Goal: Task Accomplishment & Management: Contribute content

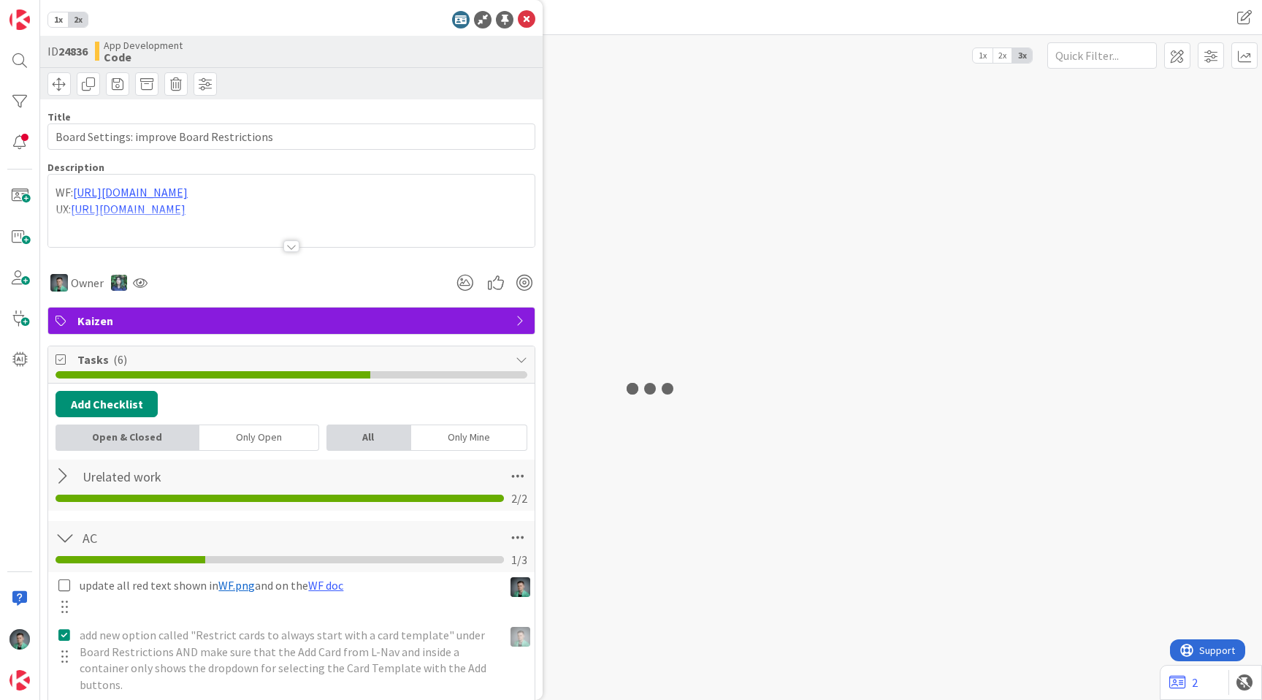
type input "Board Settings: improve Board Restrictions"
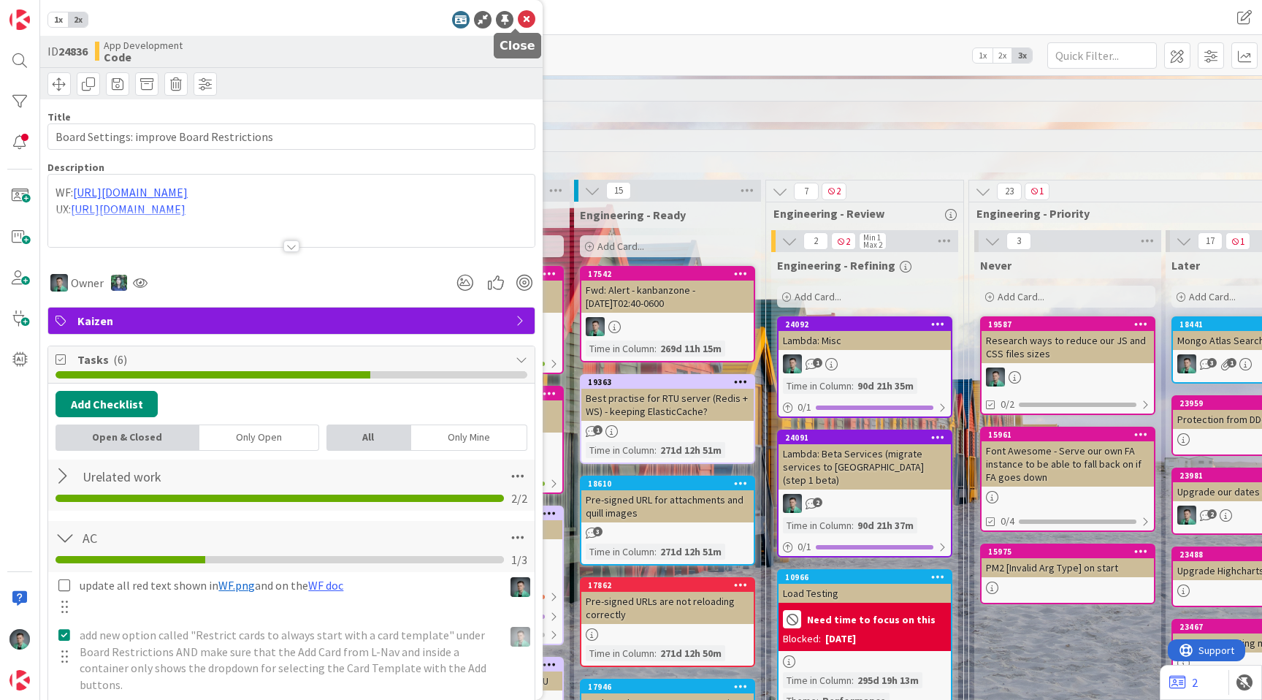
click at [518, 17] on icon at bounding box center [527, 20] width 18 height 18
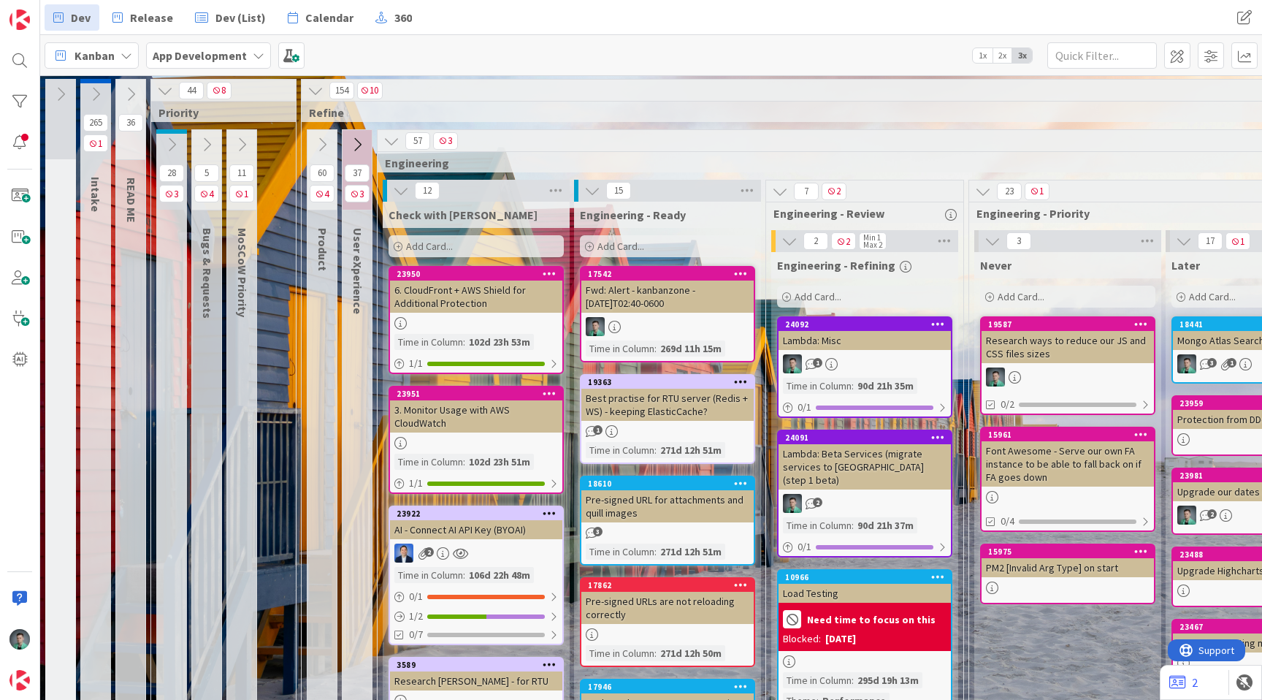
click at [110, 58] on span "Kanban" at bounding box center [94, 56] width 40 height 18
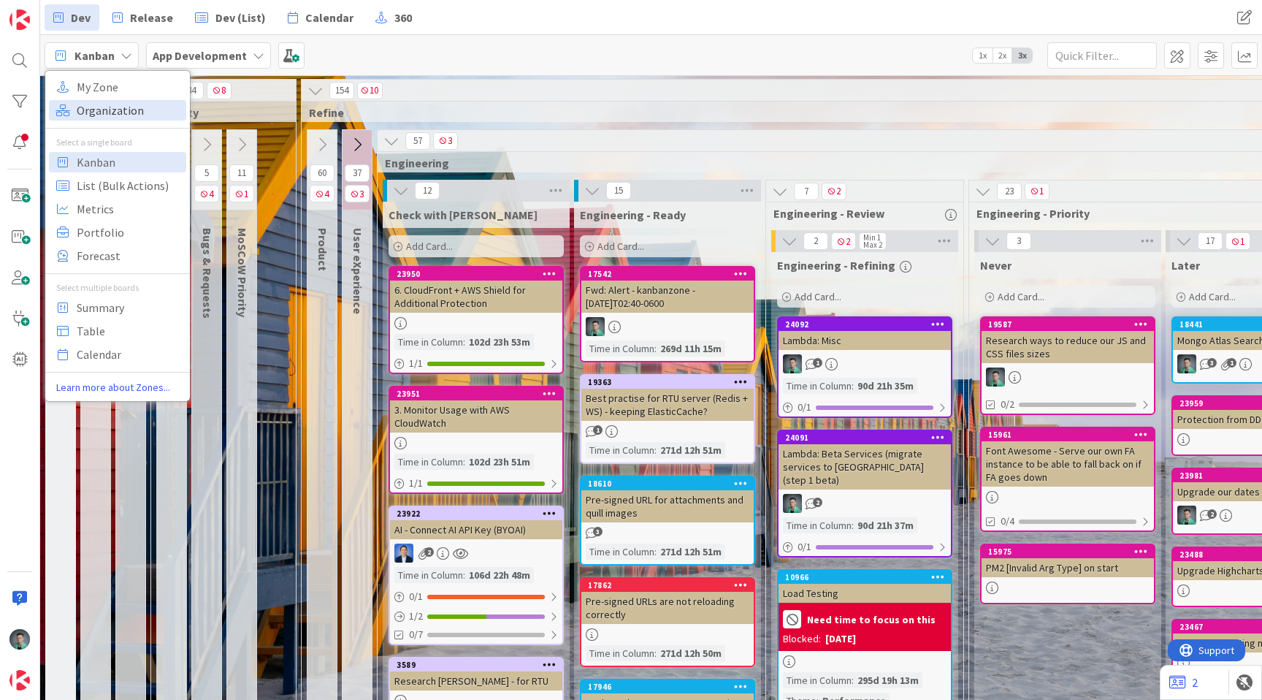
click at [112, 112] on span "Organization" at bounding box center [129, 110] width 105 height 22
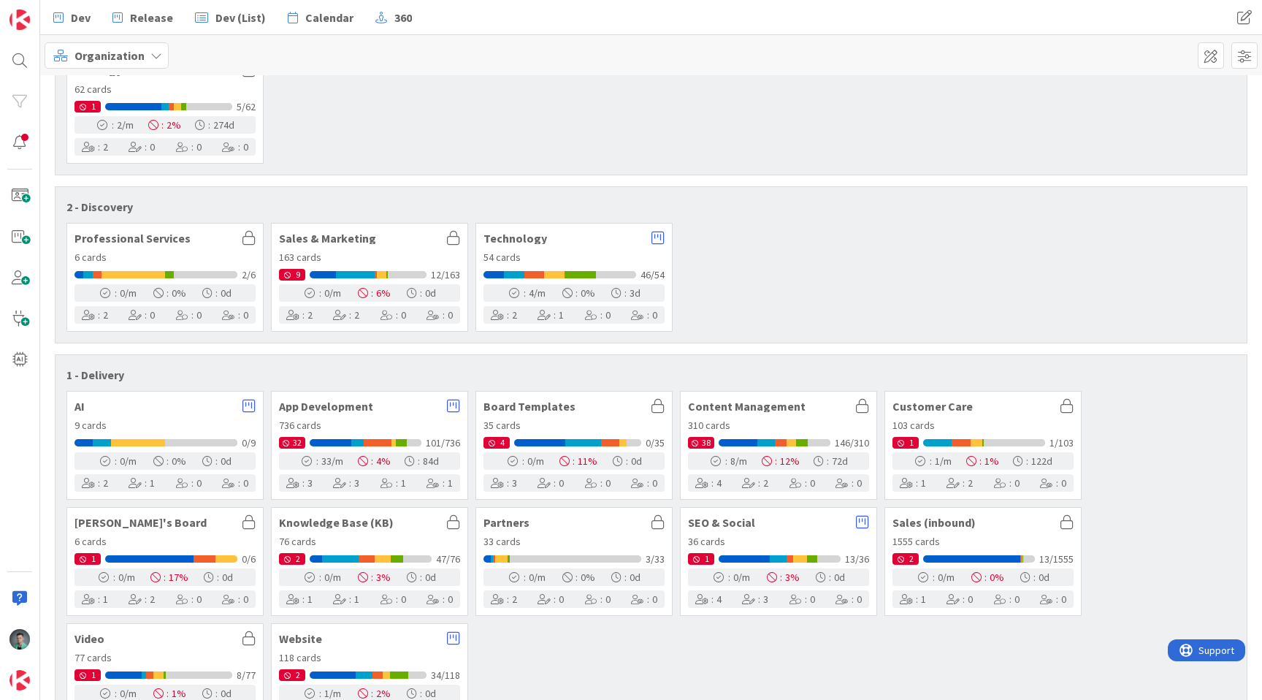
scroll to position [155, 0]
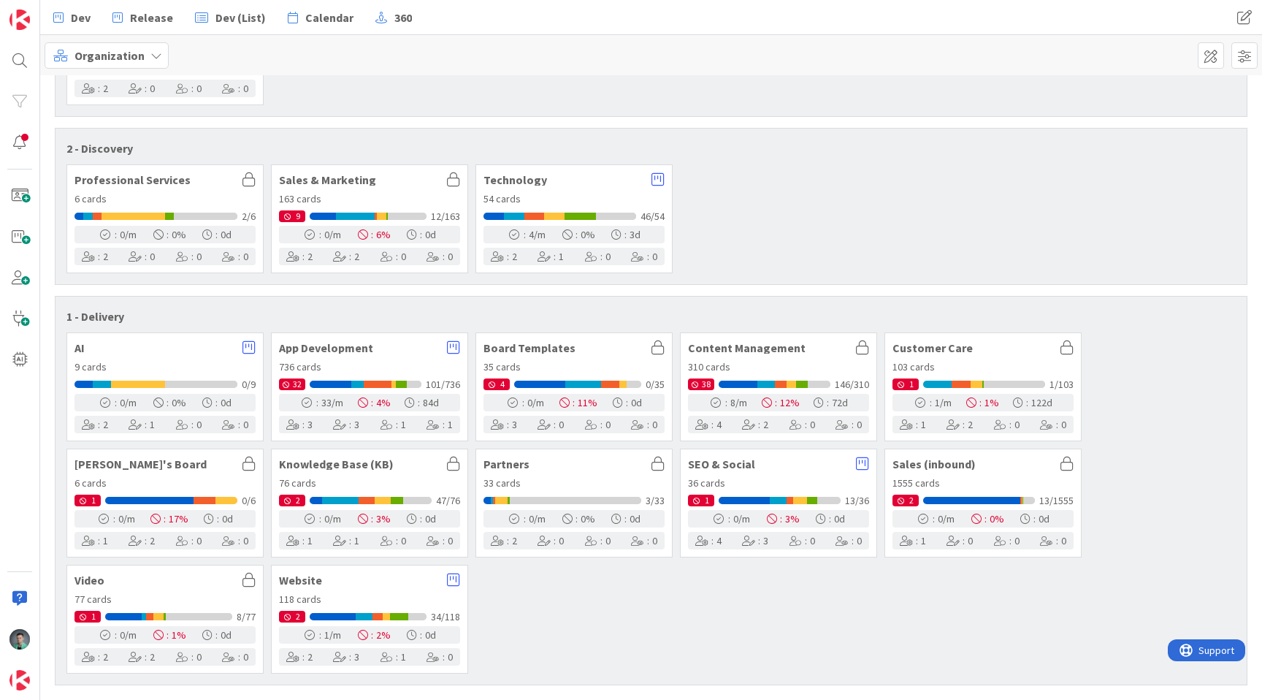
click at [510, 347] on span "Board Templates" at bounding box center [563, 348] width 161 height 12
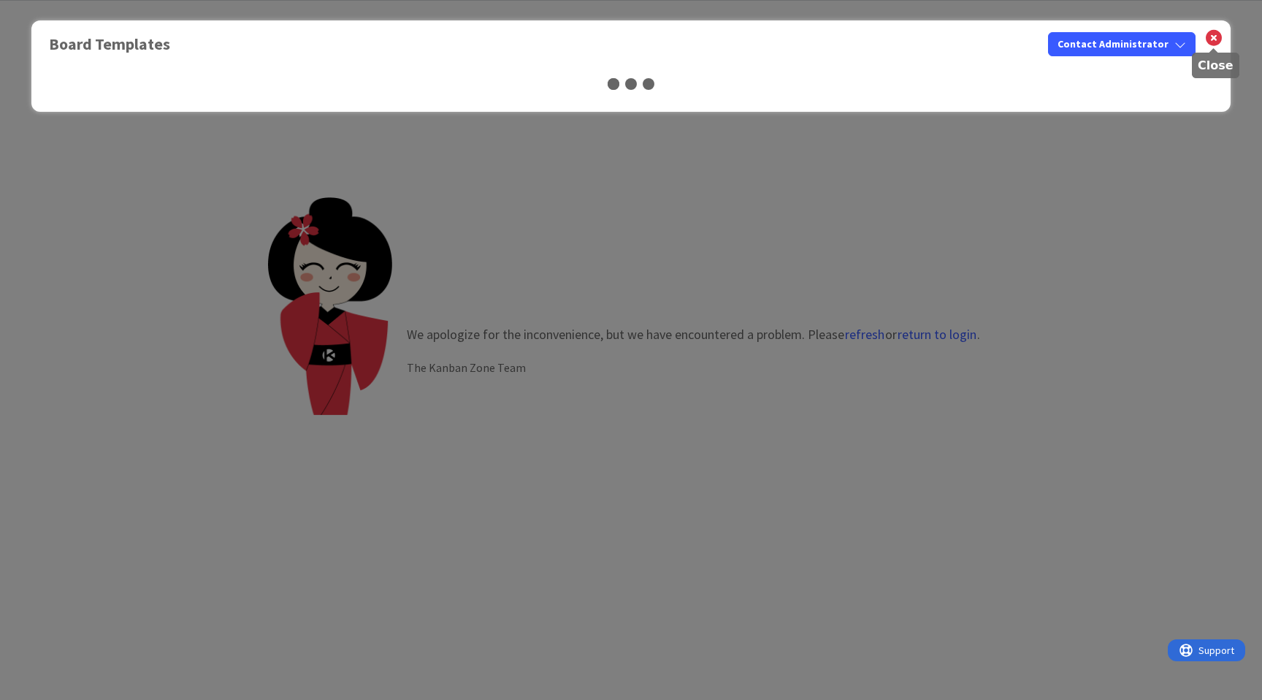
click at [1213, 37] on icon at bounding box center [1213, 38] width 19 height 20
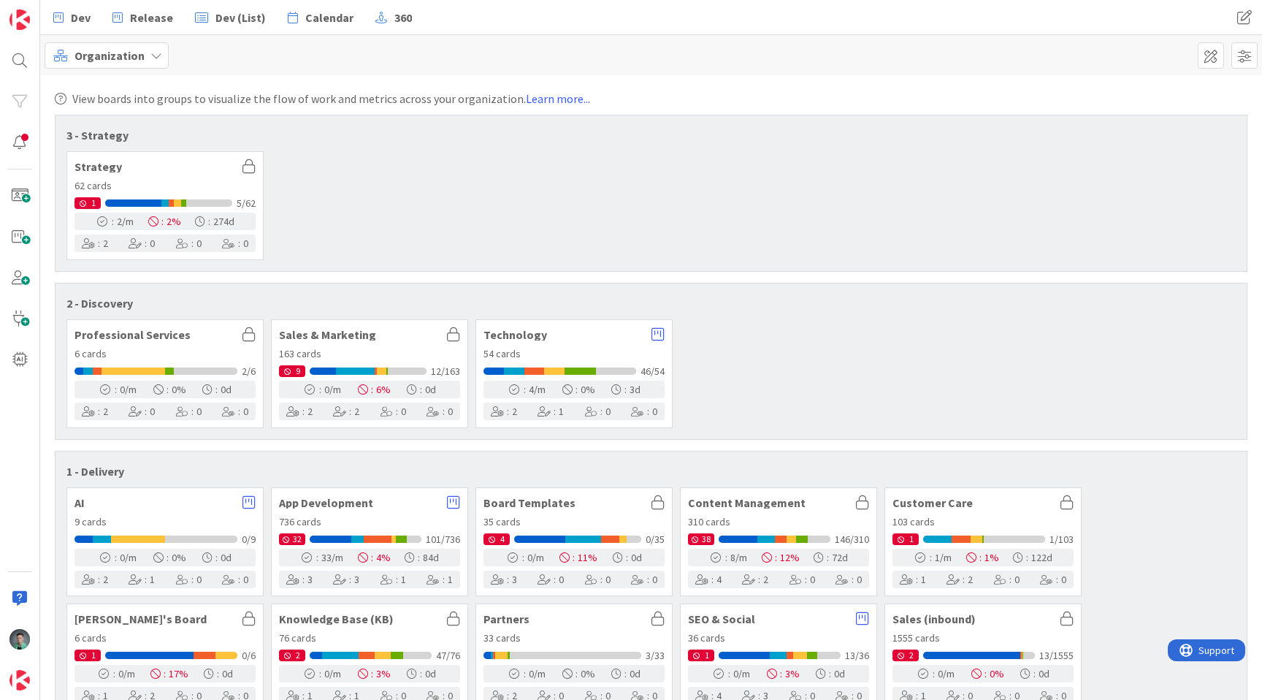
drag, startPoint x: 121, startPoint y: 39, endPoint x: 114, endPoint y: 56, distance: 19.0
click at [114, 56] on span "Organization" at bounding box center [109, 56] width 70 height 18
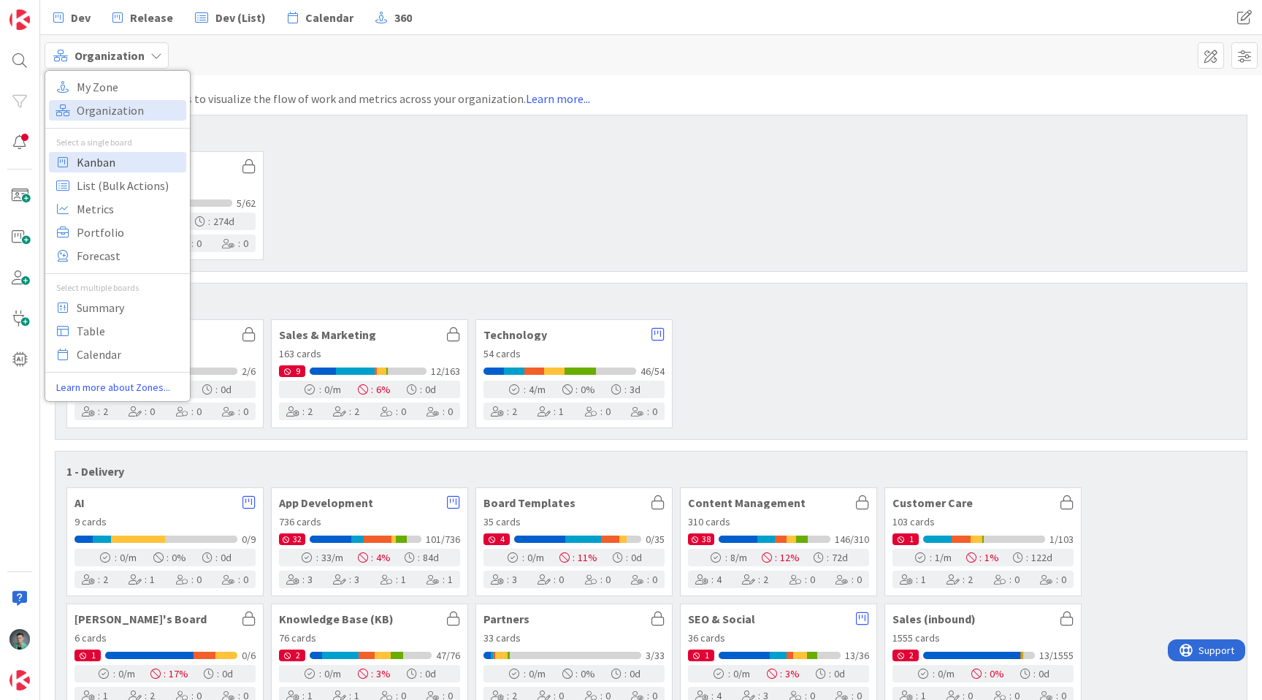
click at [113, 158] on span "Kanban" at bounding box center [129, 162] width 105 height 22
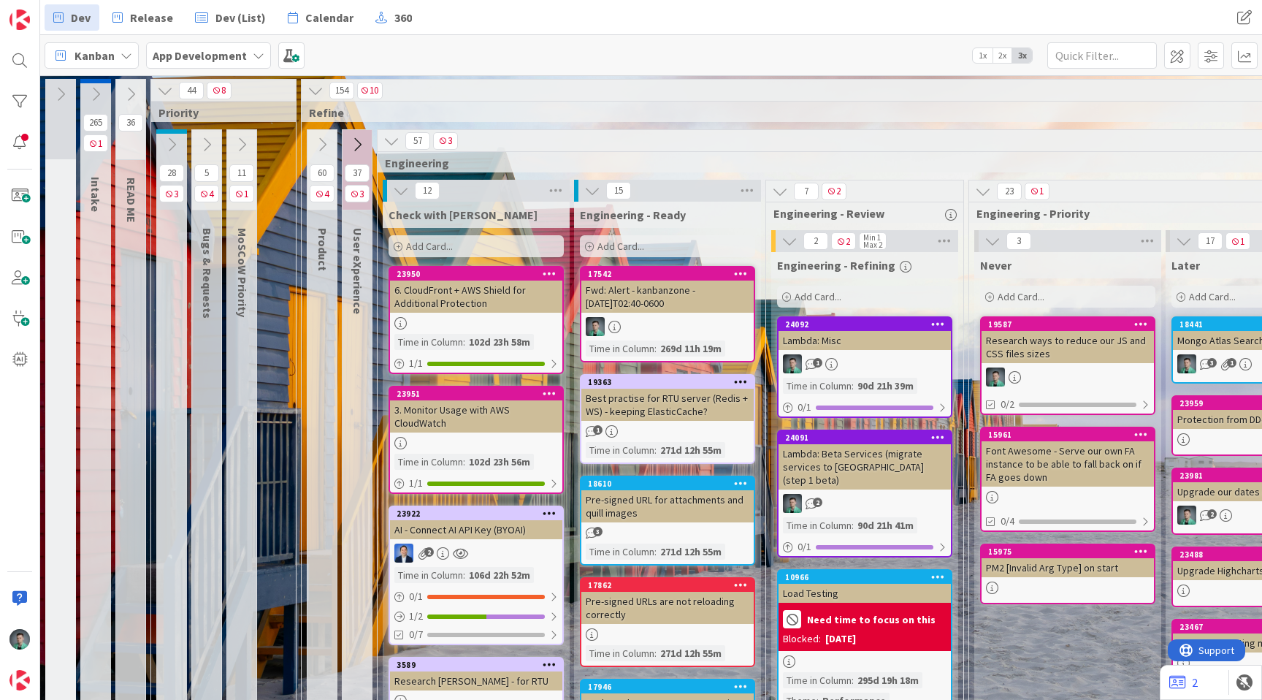
click at [93, 43] on div "Kanban" at bounding box center [92, 55] width 94 height 26
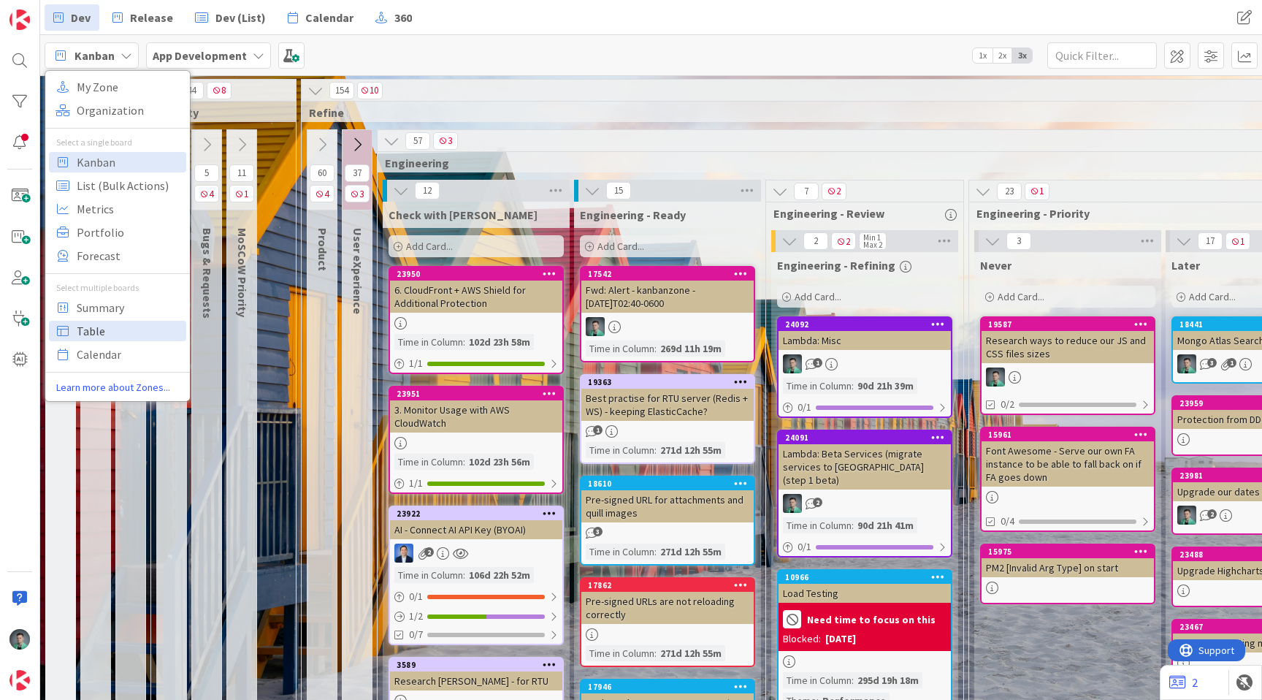
click at [102, 335] on span "Table" at bounding box center [129, 331] width 105 height 22
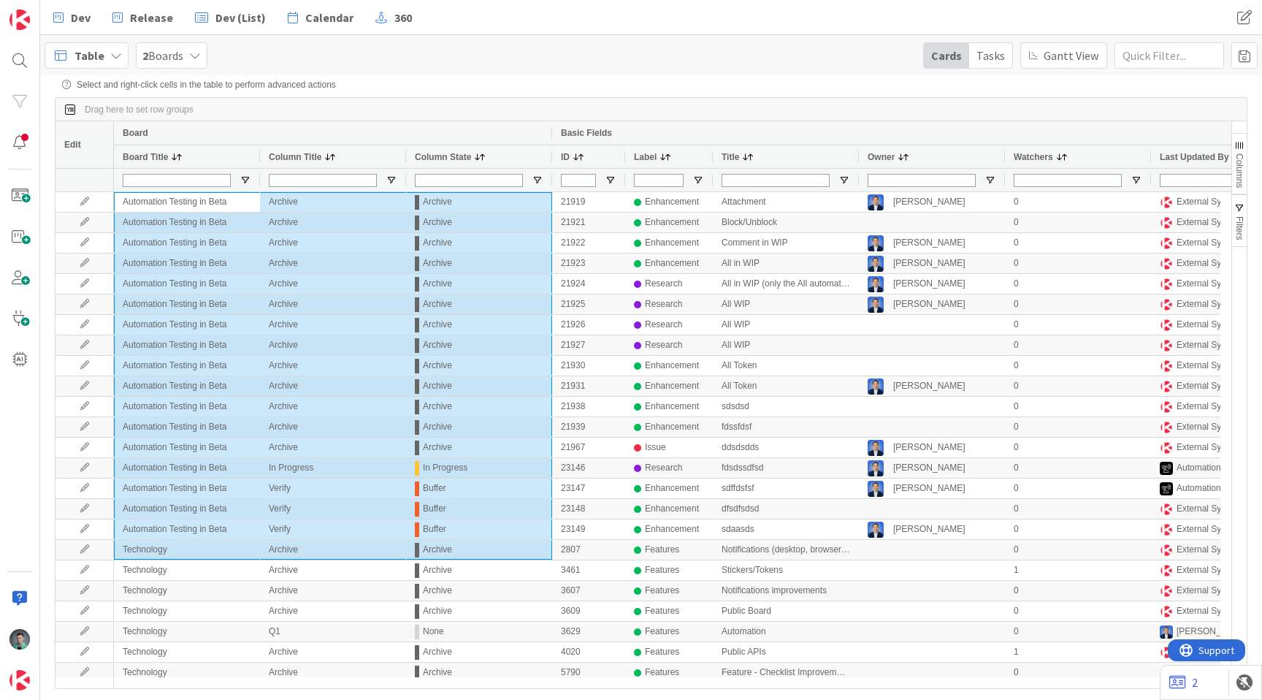
drag, startPoint x: 128, startPoint y: 197, endPoint x: 465, endPoint y: 549, distance: 487.5
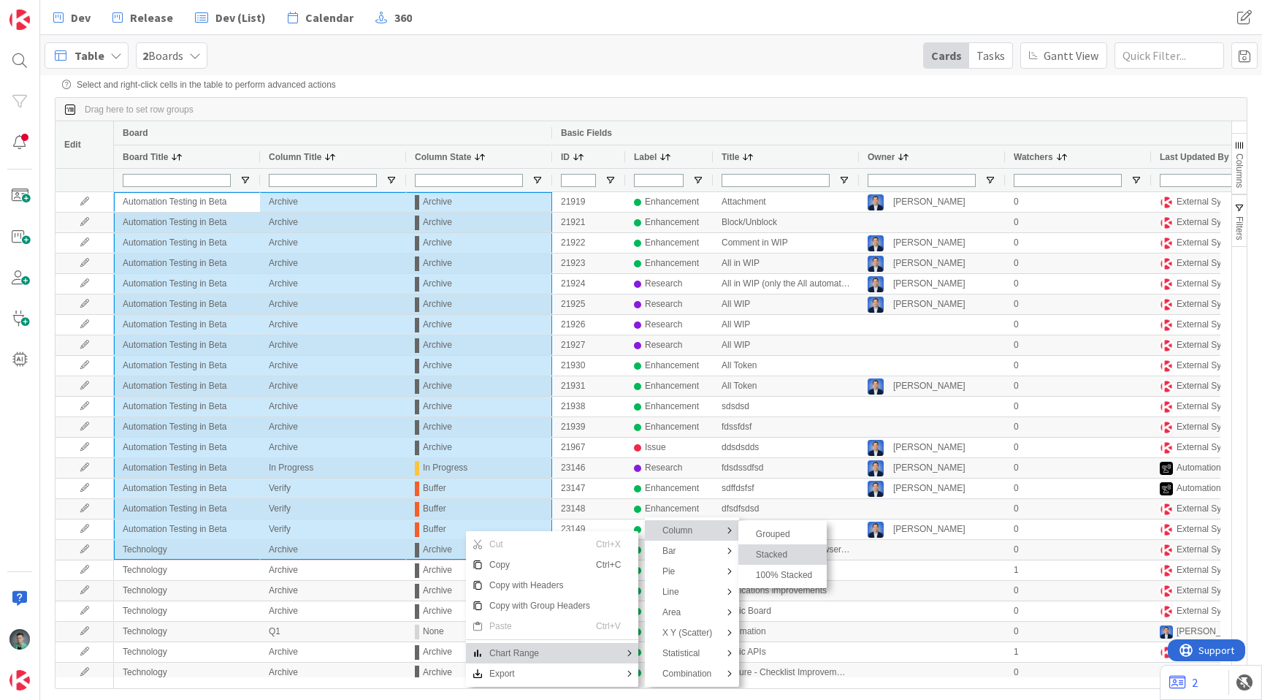
click at [769, 556] on span "Stacked" at bounding box center [785, 554] width 71 height 20
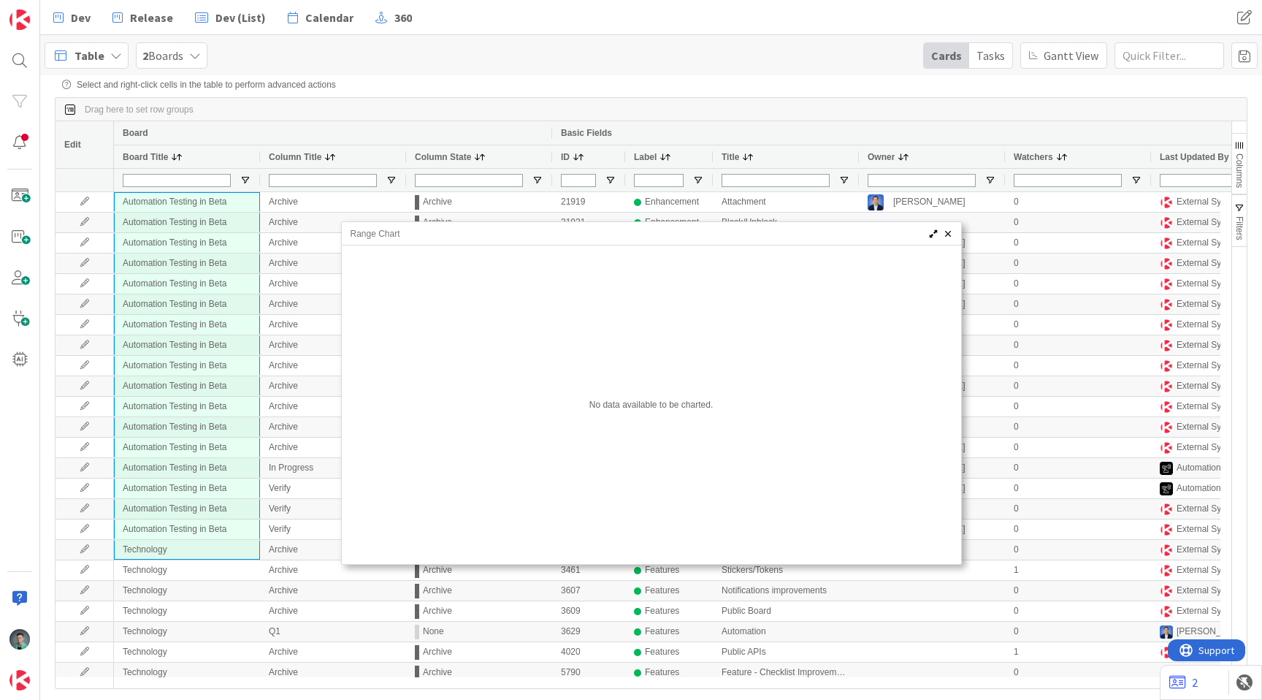
click at [946, 229] on span "Range Chart" at bounding box center [947, 234] width 12 height 12
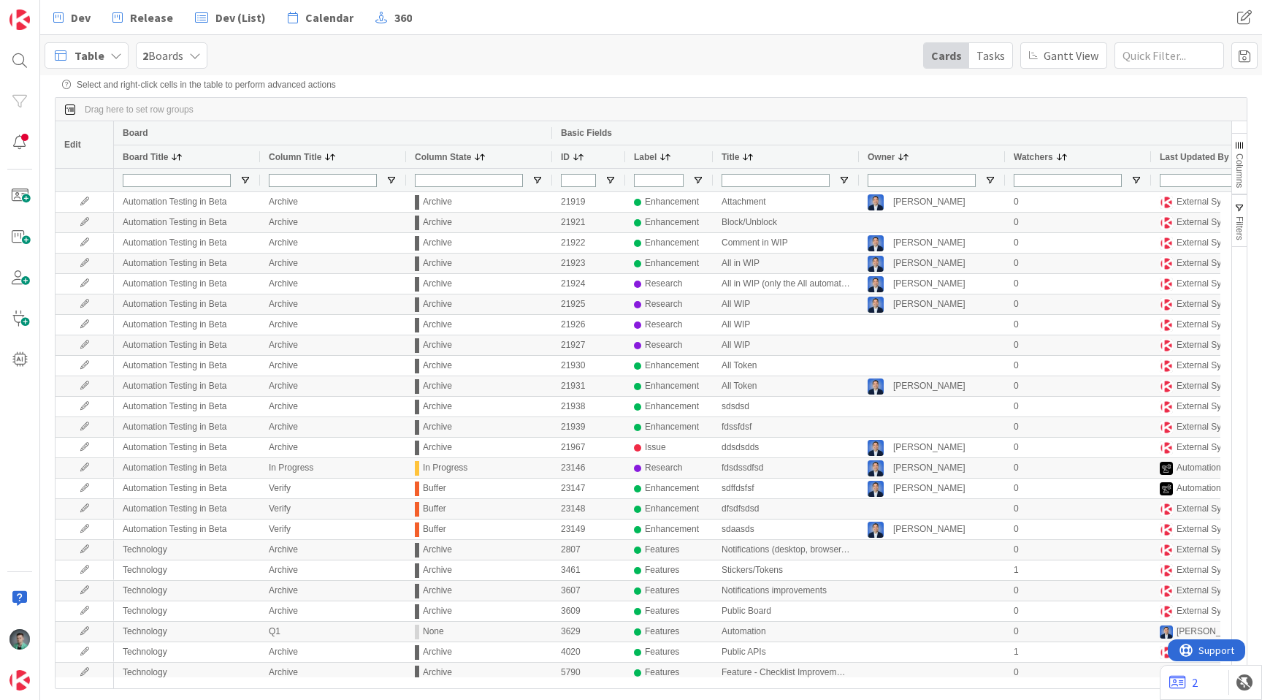
click at [98, 55] on span "Table" at bounding box center [89, 56] width 30 height 18
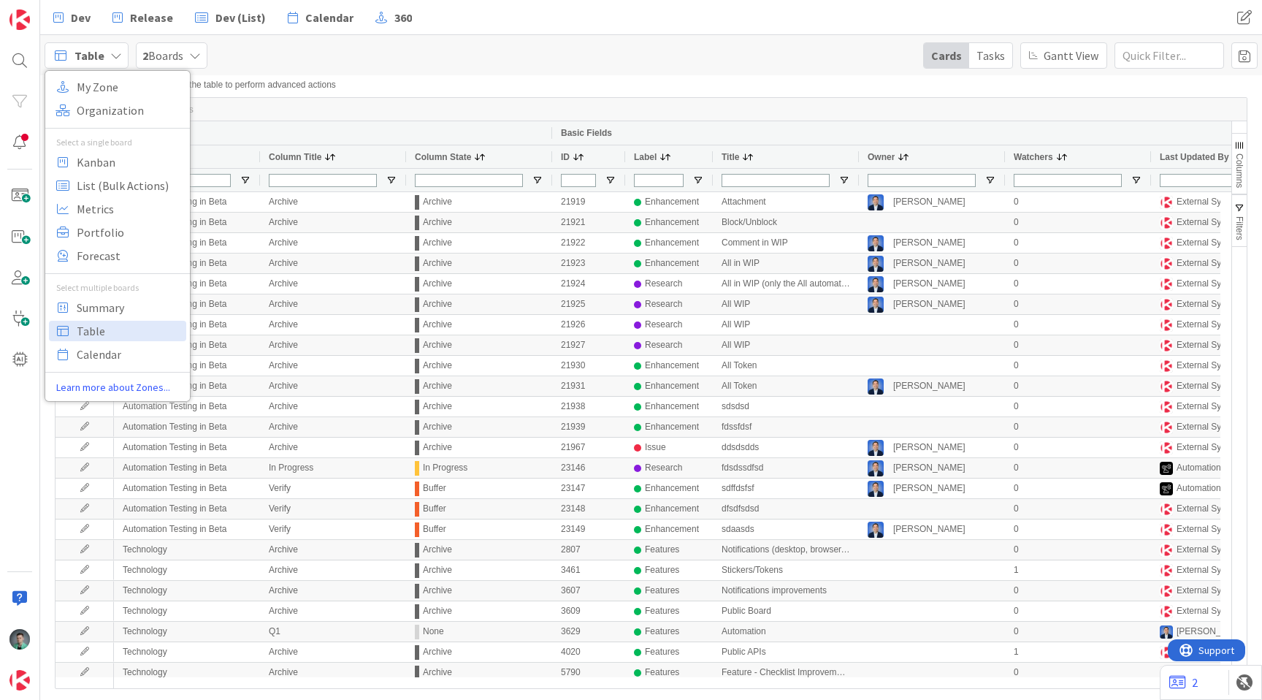
click at [137, 120] on div "My Zone Organization Select a single board Kanban List (Bulk Actions) Metrics P…" at bounding box center [117, 236] width 145 height 318
click at [143, 106] on span "Organization" at bounding box center [129, 110] width 105 height 22
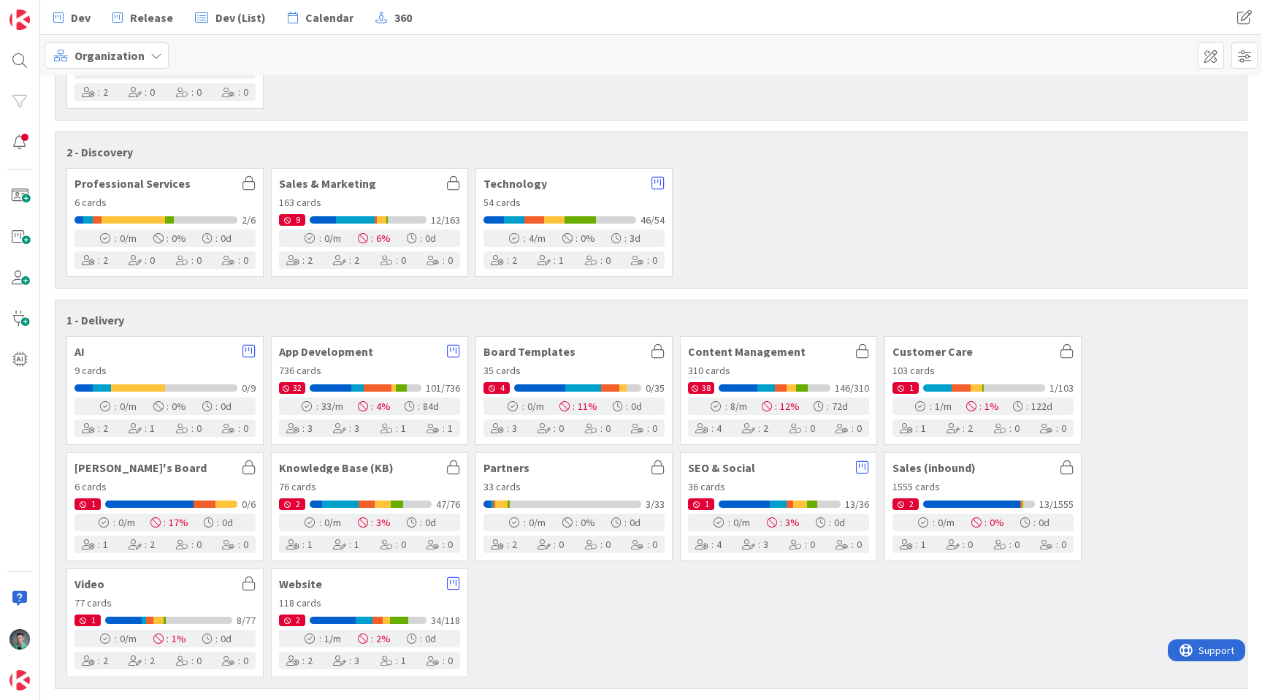
scroll to position [155, 0]
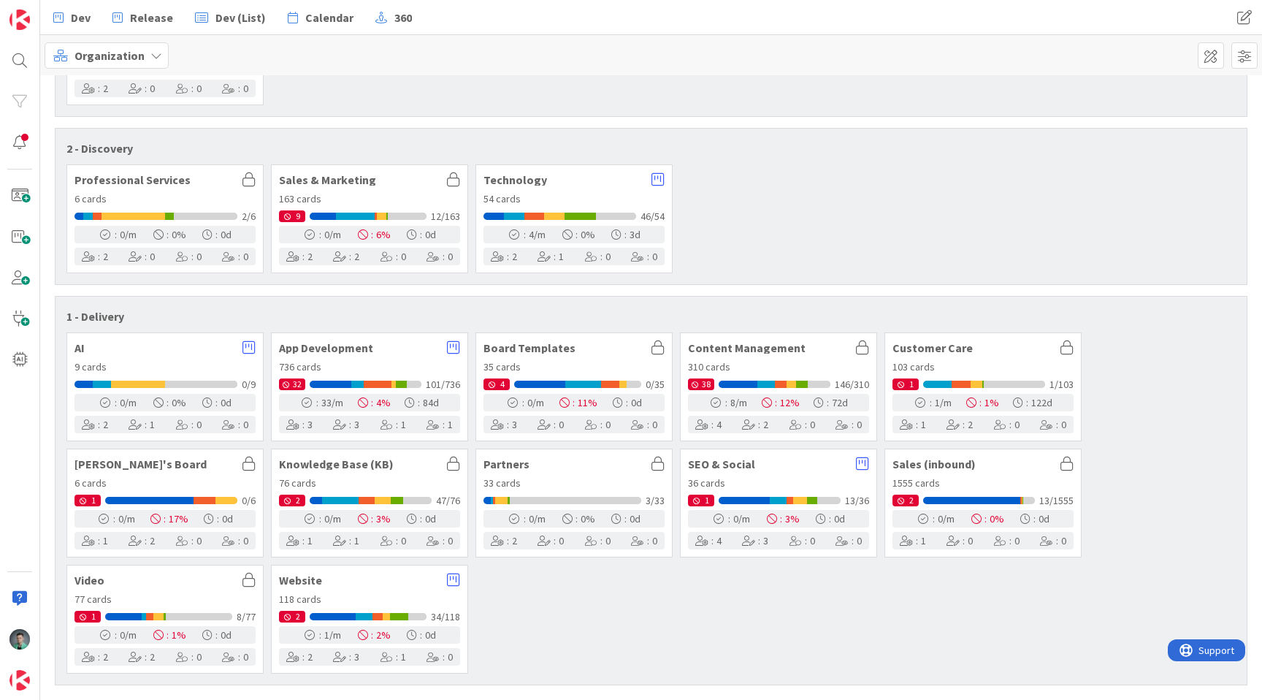
click at [354, 351] on span "App Development" at bounding box center [359, 348] width 161 height 12
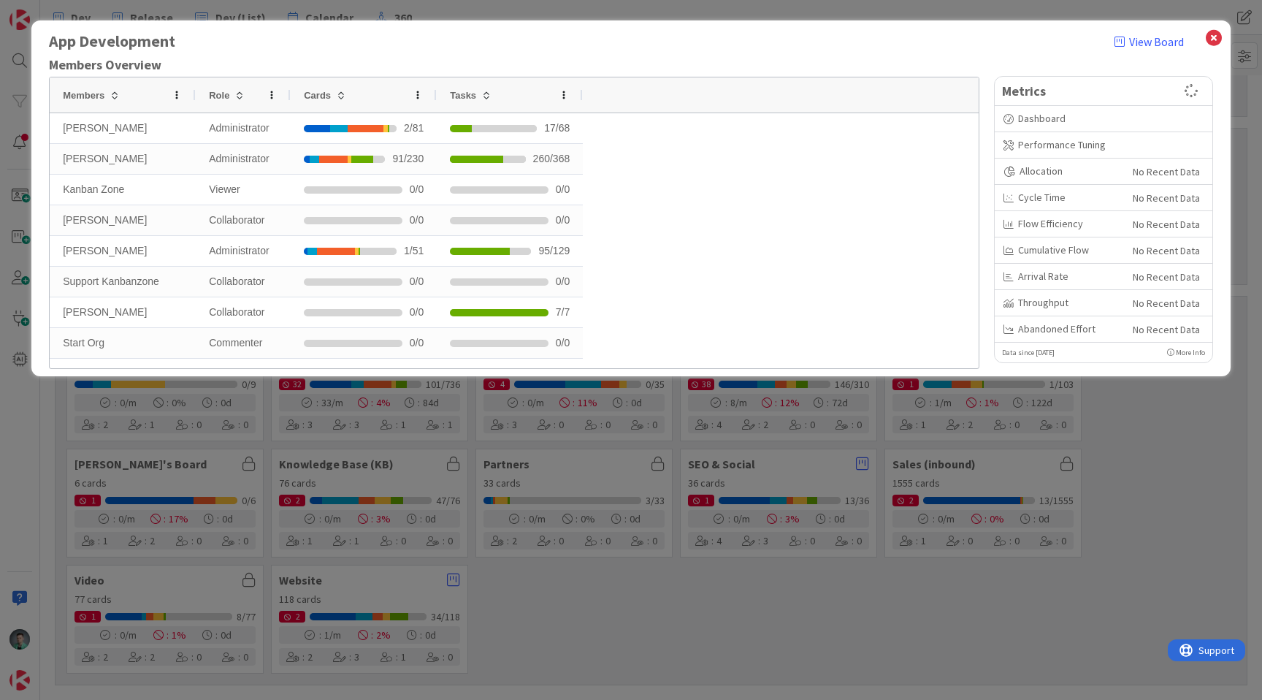
click at [581, 628] on div "App Development View Board Members Overview Drag here to set row groups Drag he…" at bounding box center [631, 350] width 1262 height 700
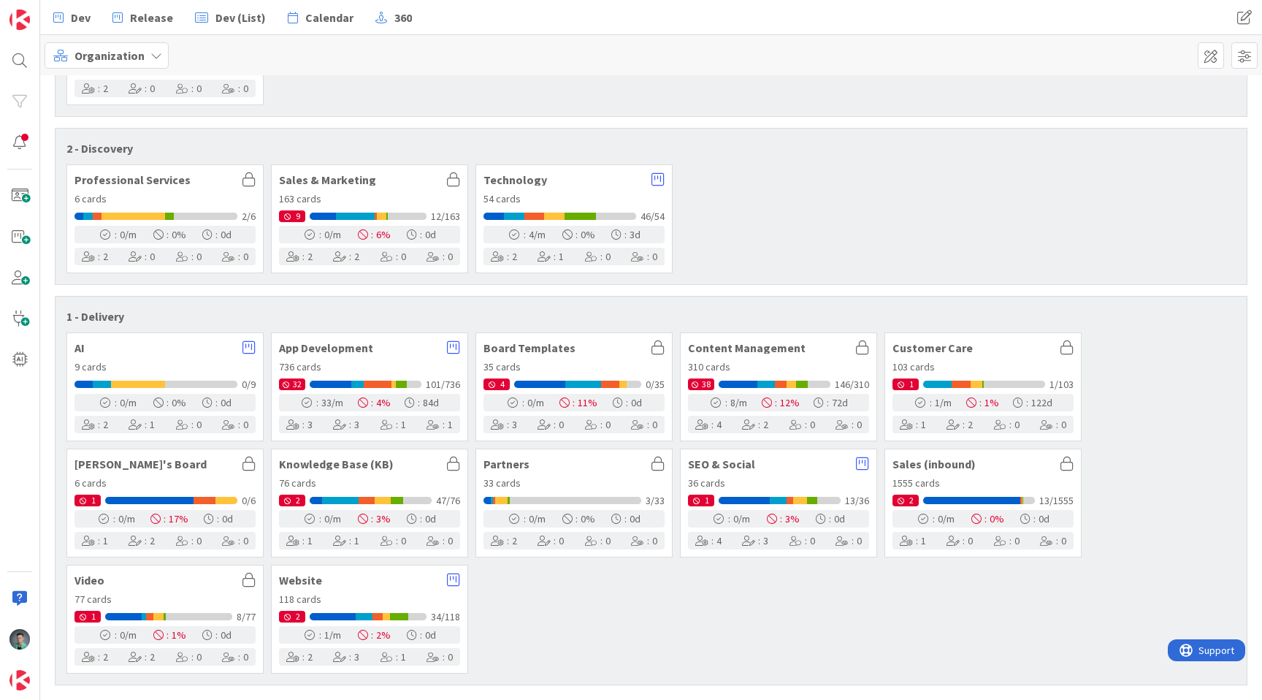
click at [562, 346] on span "Board Templates" at bounding box center [563, 348] width 161 height 12
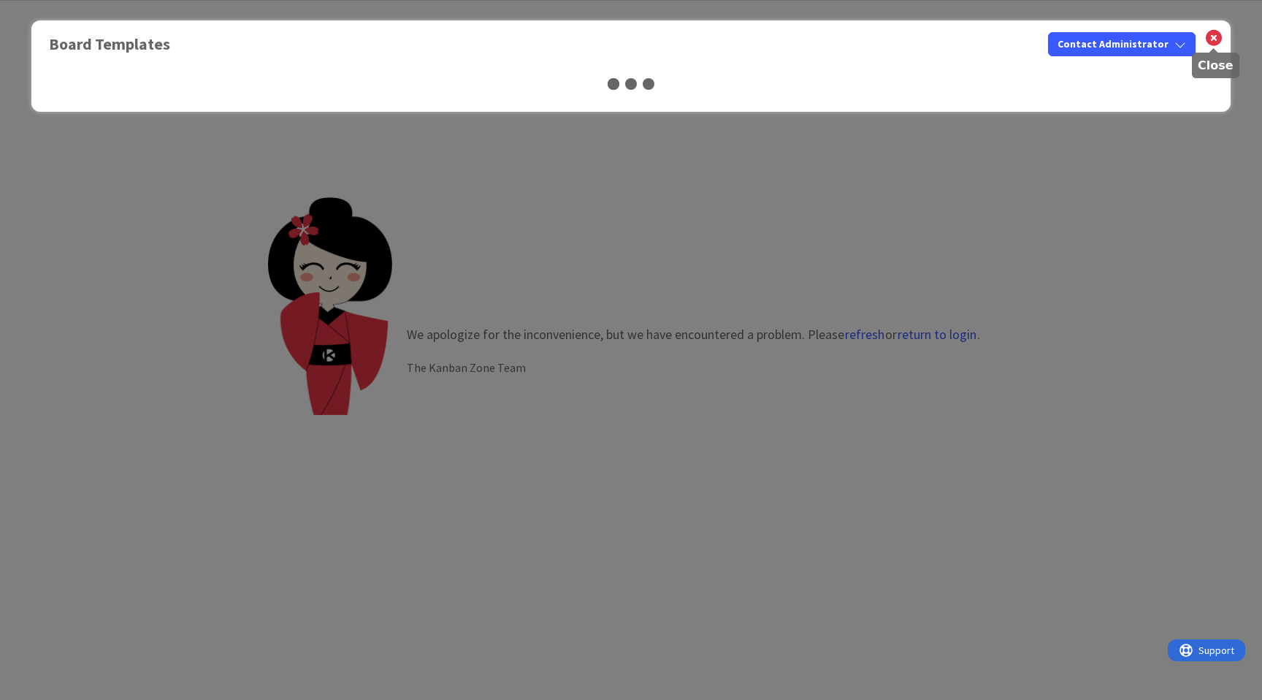
click at [1214, 37] on icon at bounding box center [1213, 38] width 19 height 20
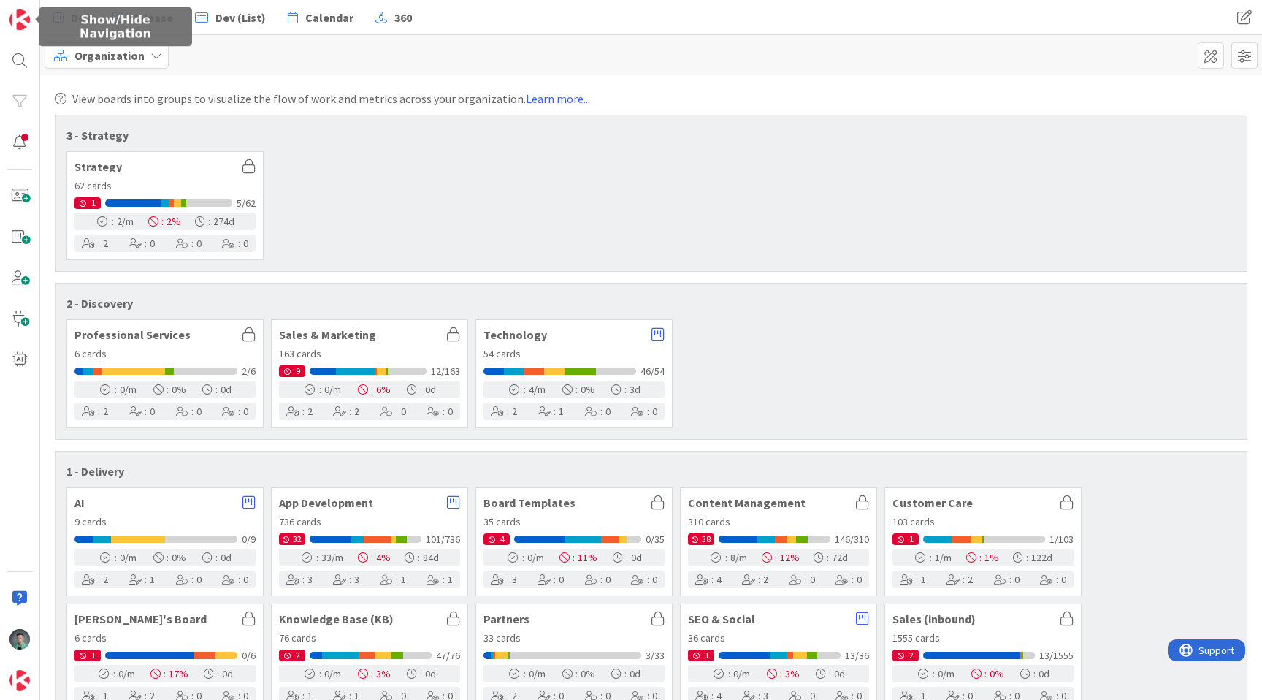
click at [88, 29] on link "Dev" at bounding box center [72, 17] width 55 height 26
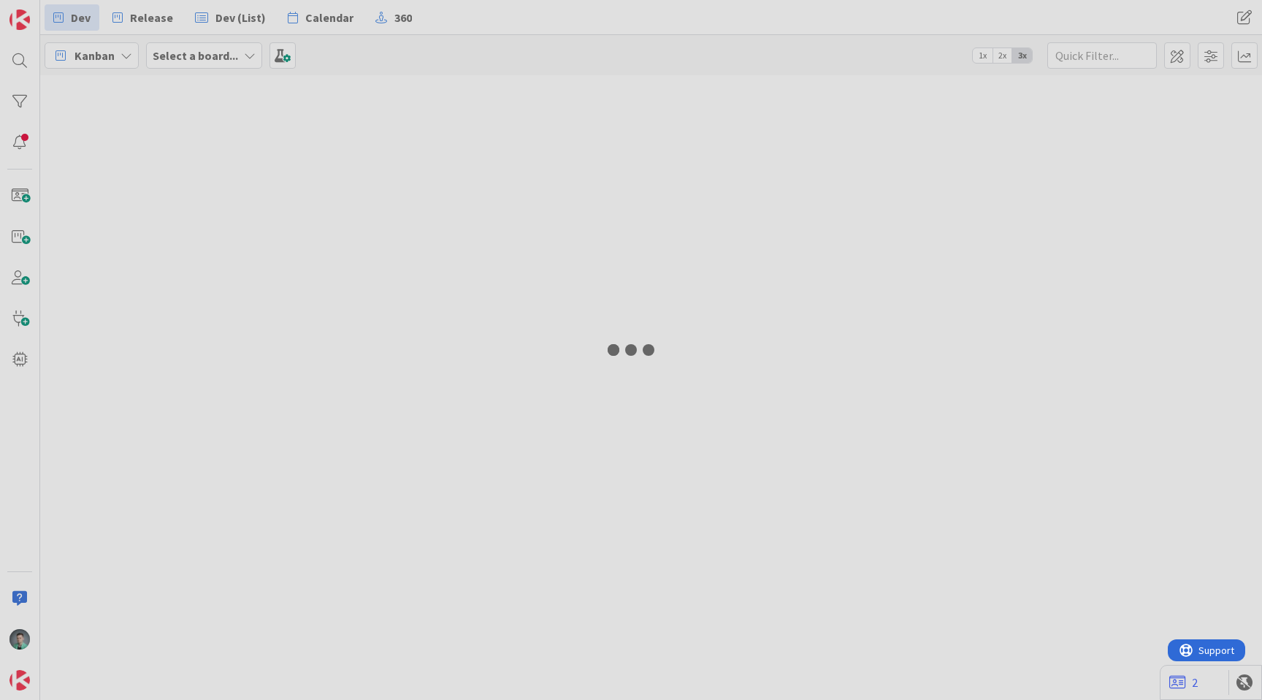
click at [74, 20] on div at bounding box center [631, 350] width 1262 height 700
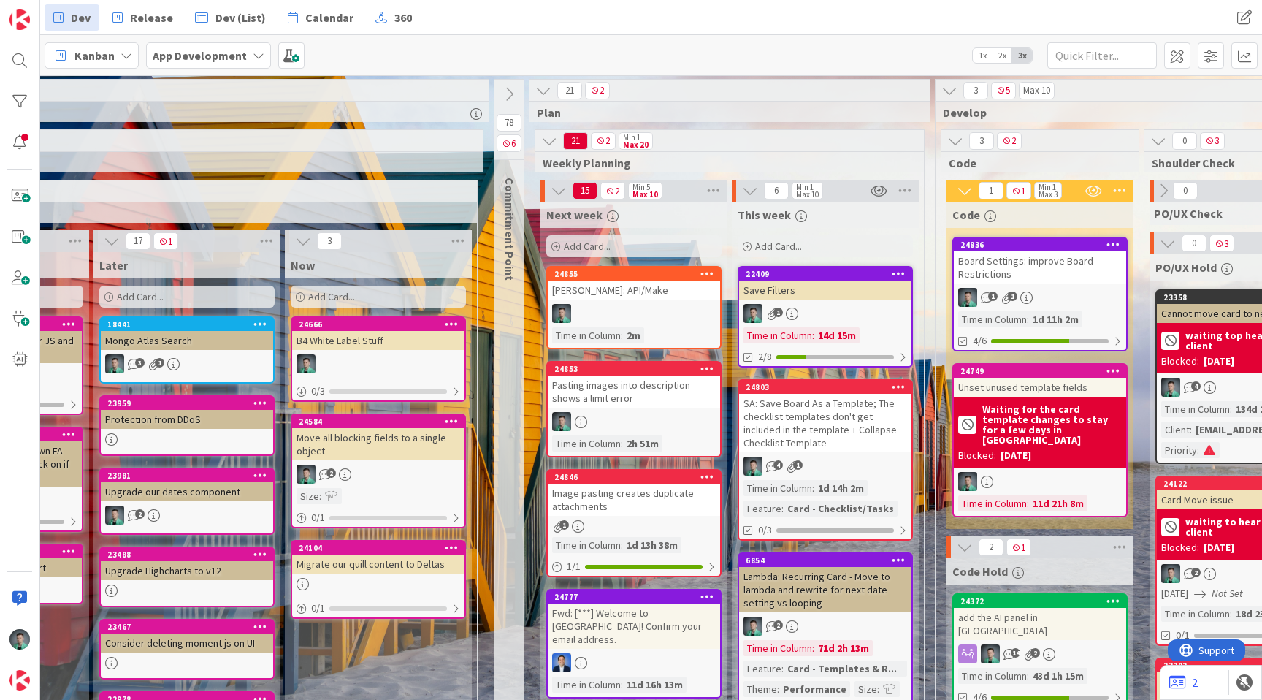
scroll to position [0, 1079]
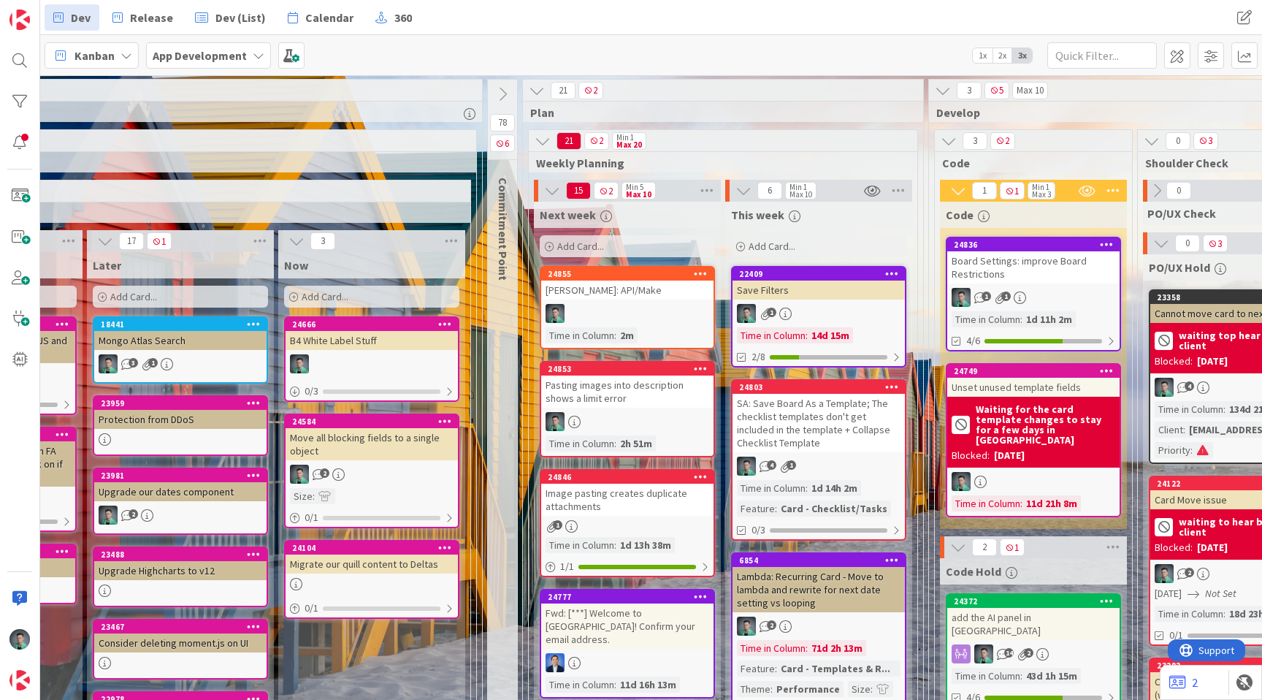
click at [642, 249] on div "Add Card..." at bounding box center [627, 246] width 175 height 22
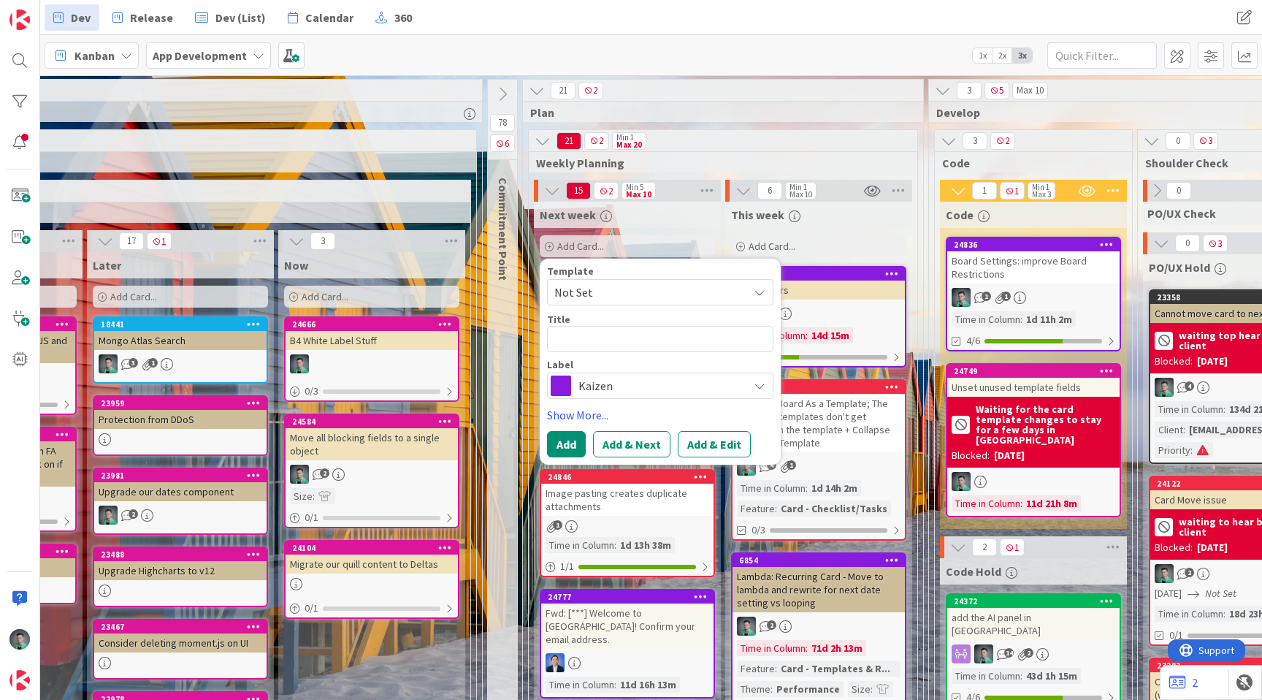
click at [619, 380] on span "Kaizen" at bounding box center [659, 385] width 162 height 20
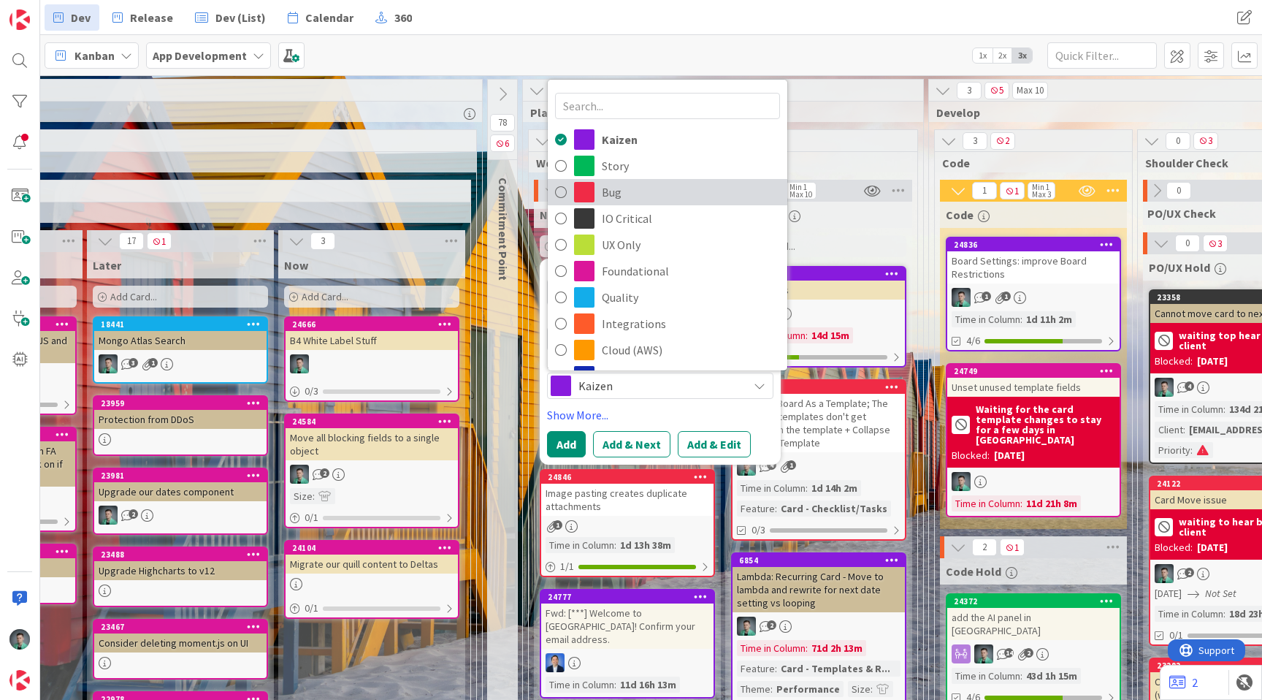
click at [657, 188] on span "Bug" at bounding box center [691, 192] width 178 height 22
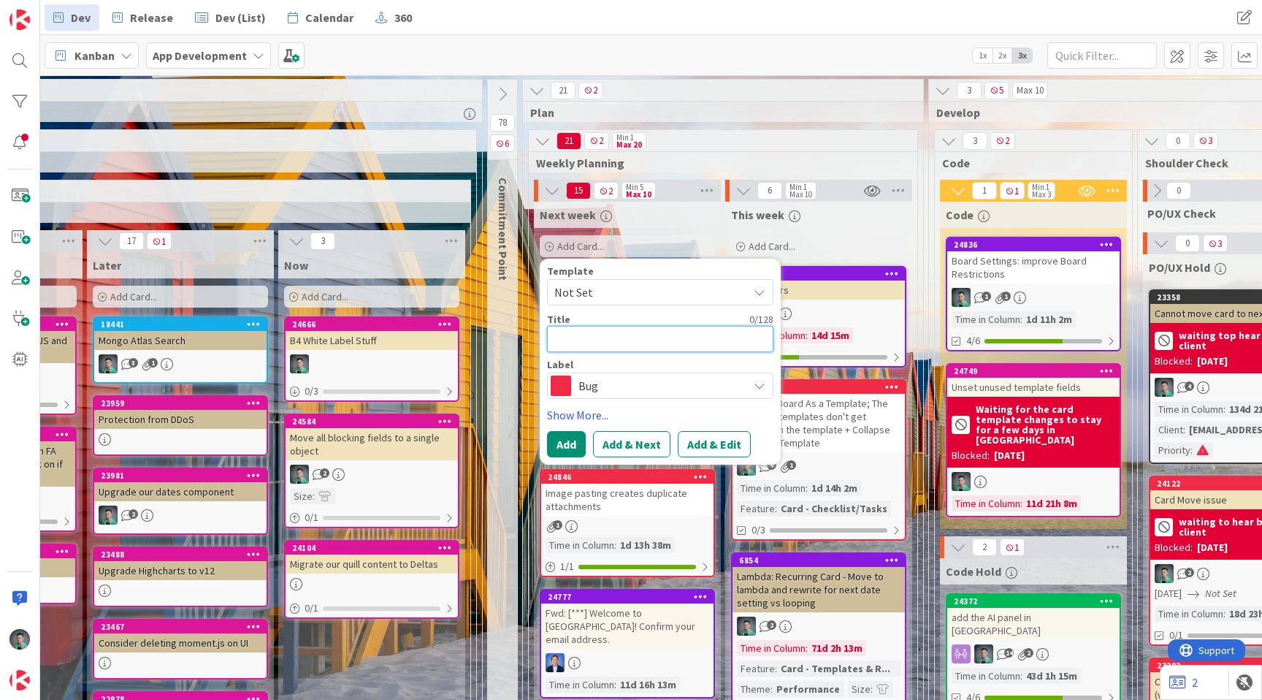
click at [646, 345] on textarea at bounding box center [660, 339] width 226 height 26
type textarea "x"
type textarea "O"
type textarea "x"
type textarea "Or"
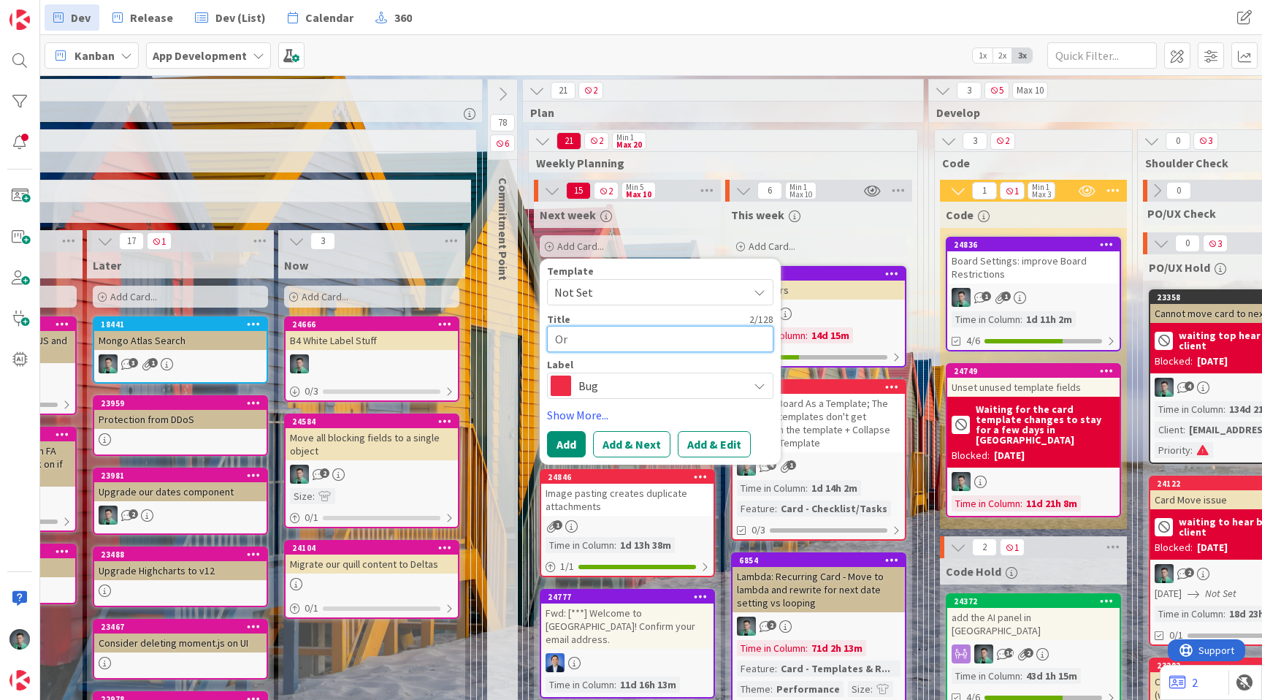
type textarea "x"
type textarea "Org"
type textarea "x"
type textarea "Orga"
type textarea "x"
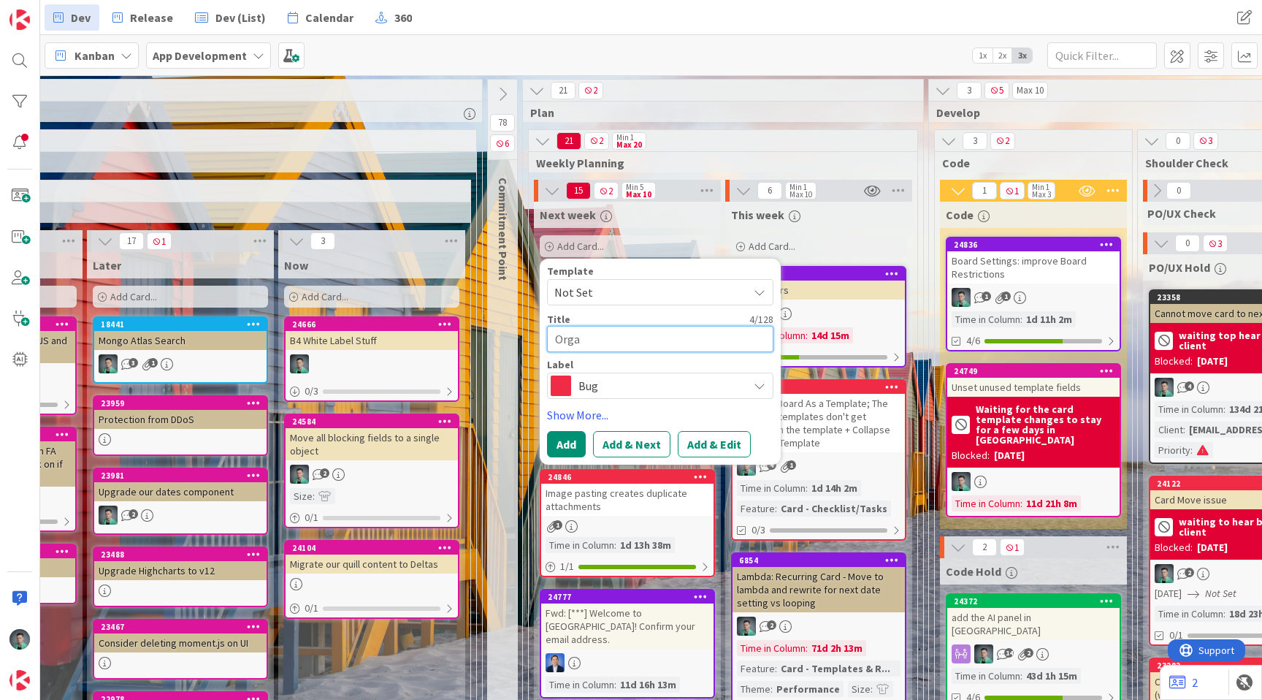
type textarea "Organ"
type textarea "x"
type textarea "Orga"
type textarea "x"
type textarea "Org"
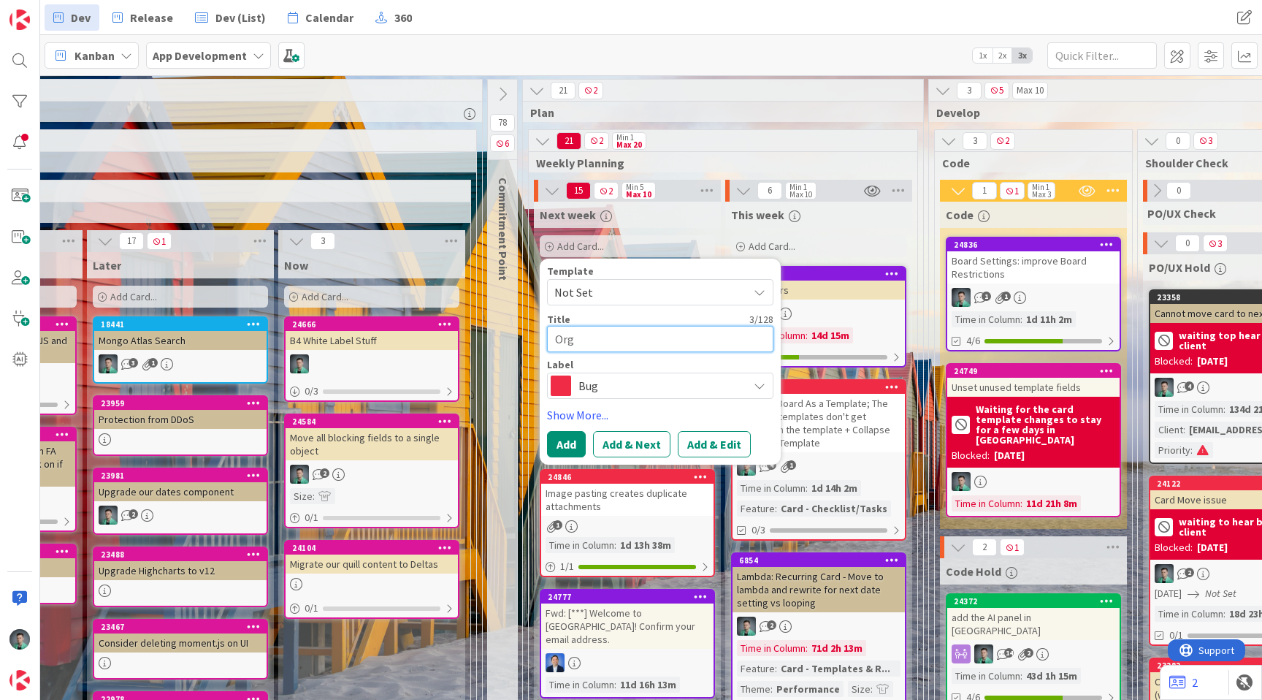
type textarea "x"
type textarea "Or"
type textarea "x"
type textarea "Or"
type textarea "x"
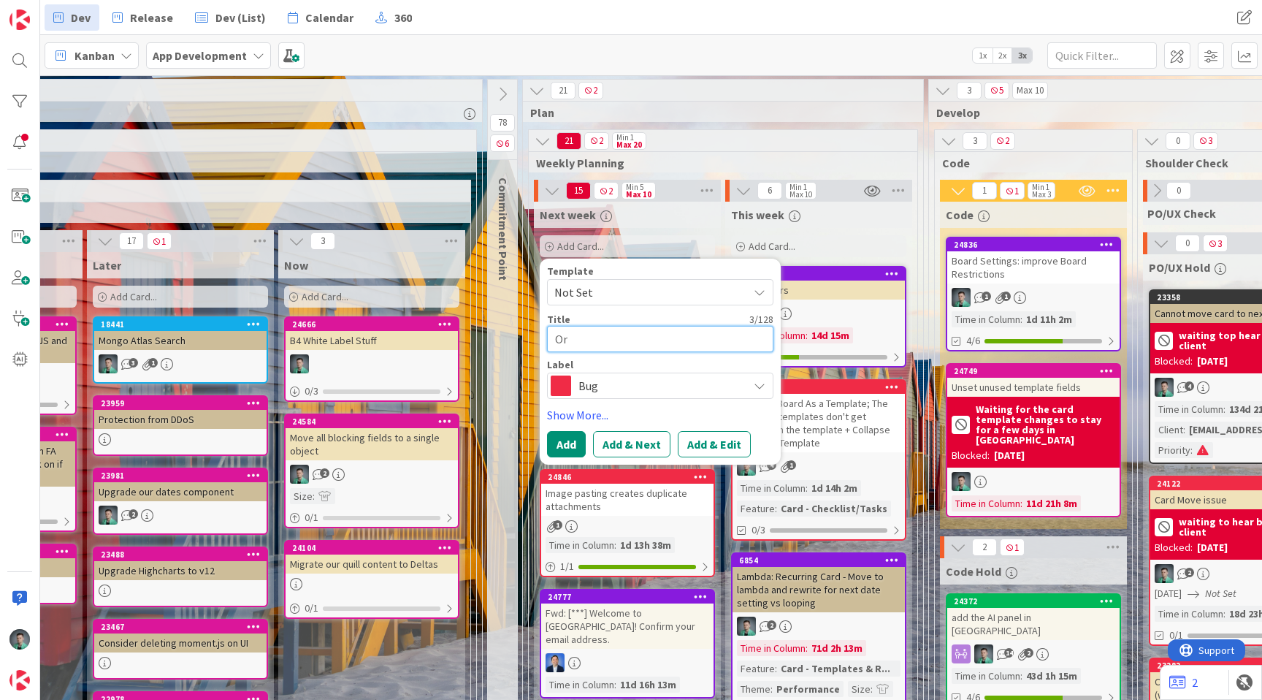
type textarea "Org"
type textarea "x"
type textarea "Org"
type textarea "x"
type textarea "Org Z"
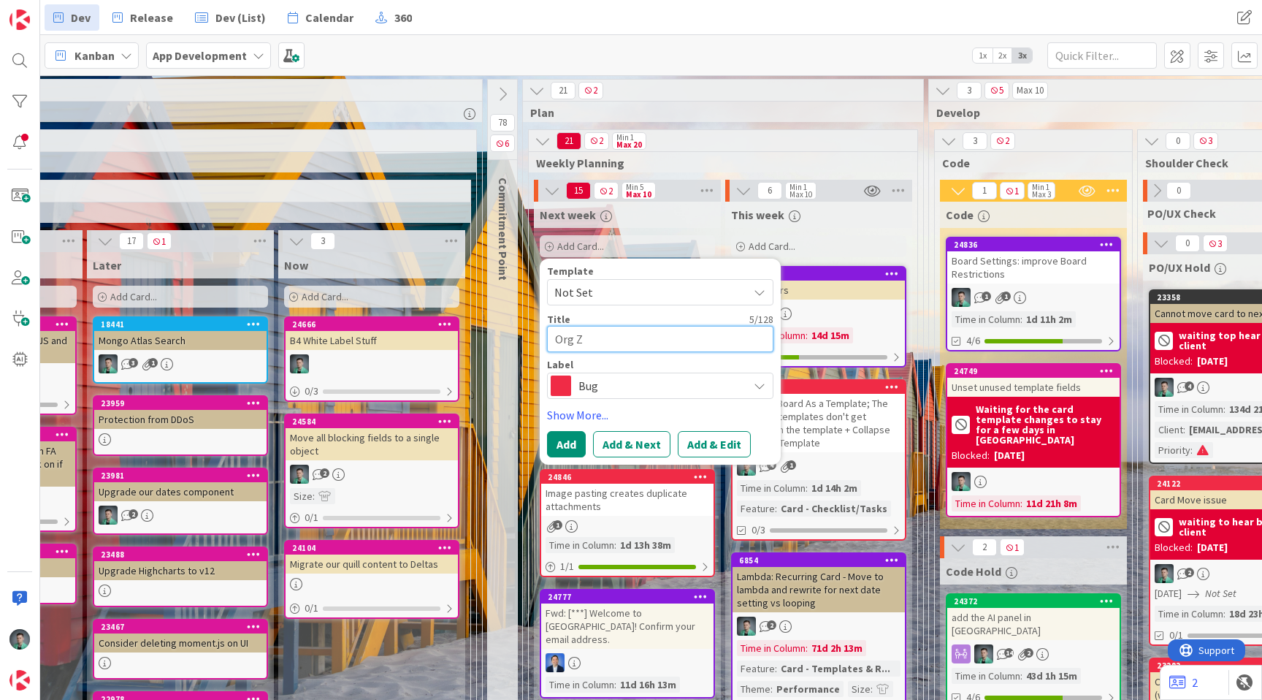
type textarea "x"
type textarea "Org Zo"
type textarea "x"
type textarea "Org Zon"
type textarea "x"
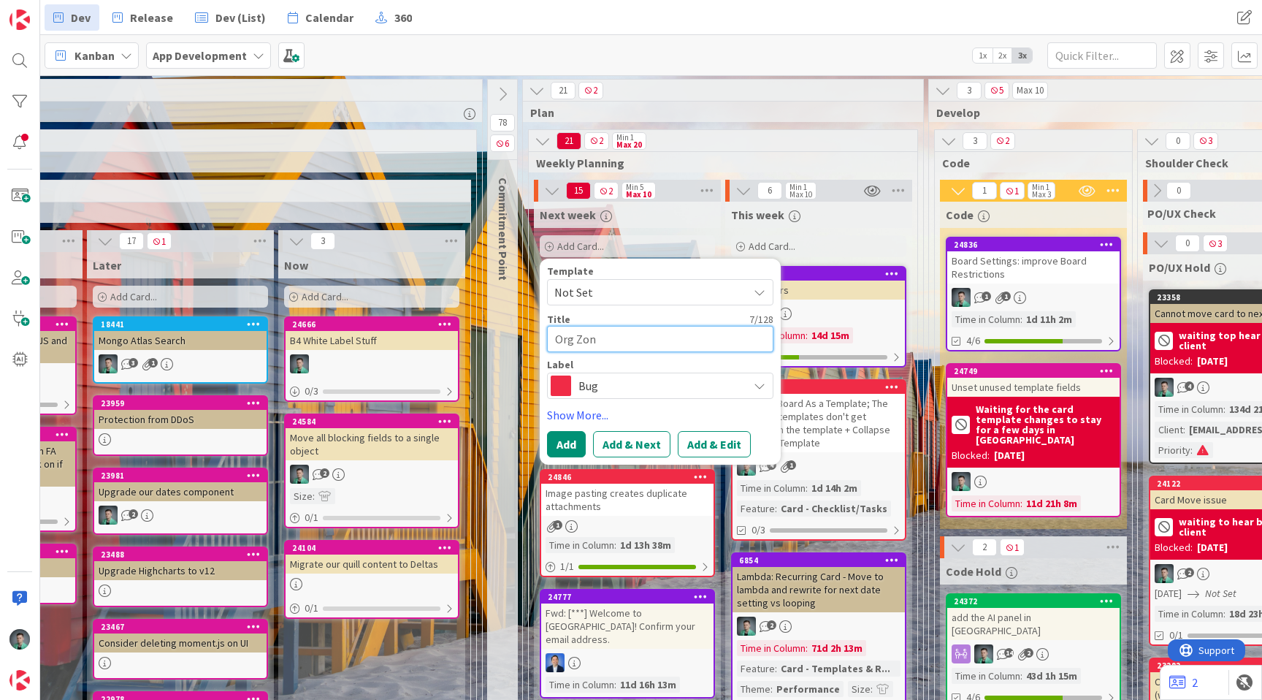
type textarea "Org Zone"
type textarea "x"
type textarea "Org Zone"
type textarea "x"
type textarea "Org Zone i"
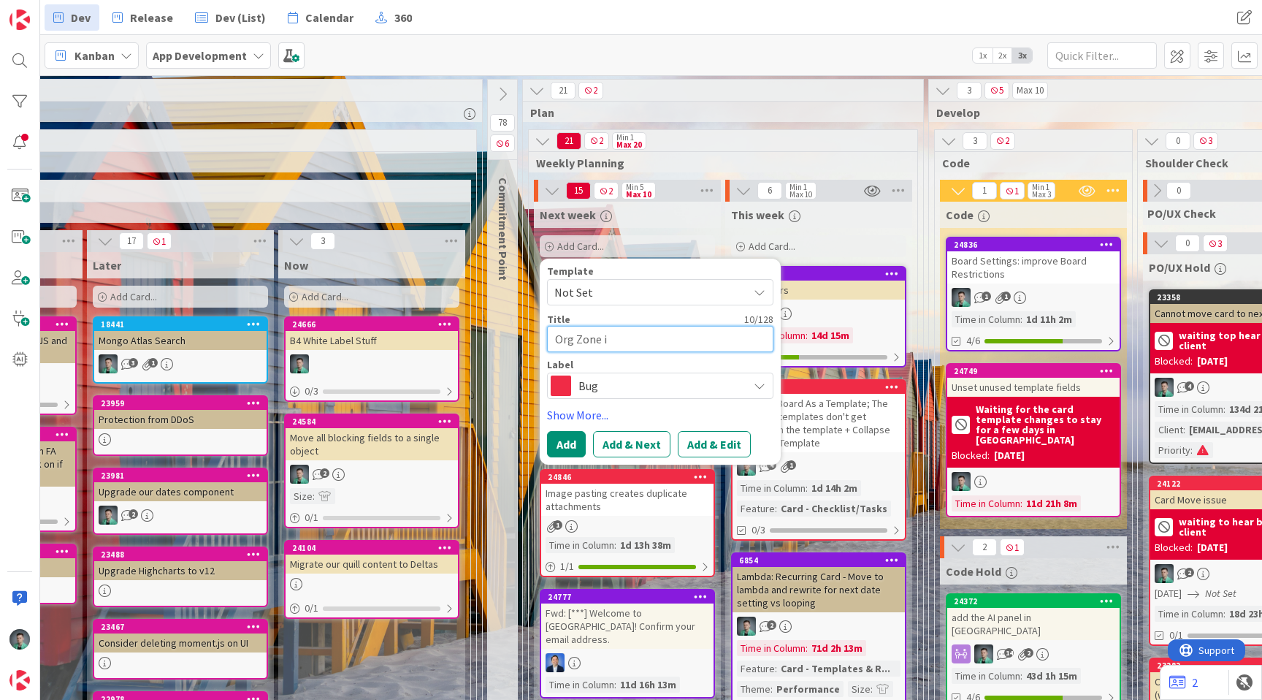
type textarea "x"
type textarea "Org Zone is"
type textarea "x"
type textarea "Org Zone iss"
type textarea "x"
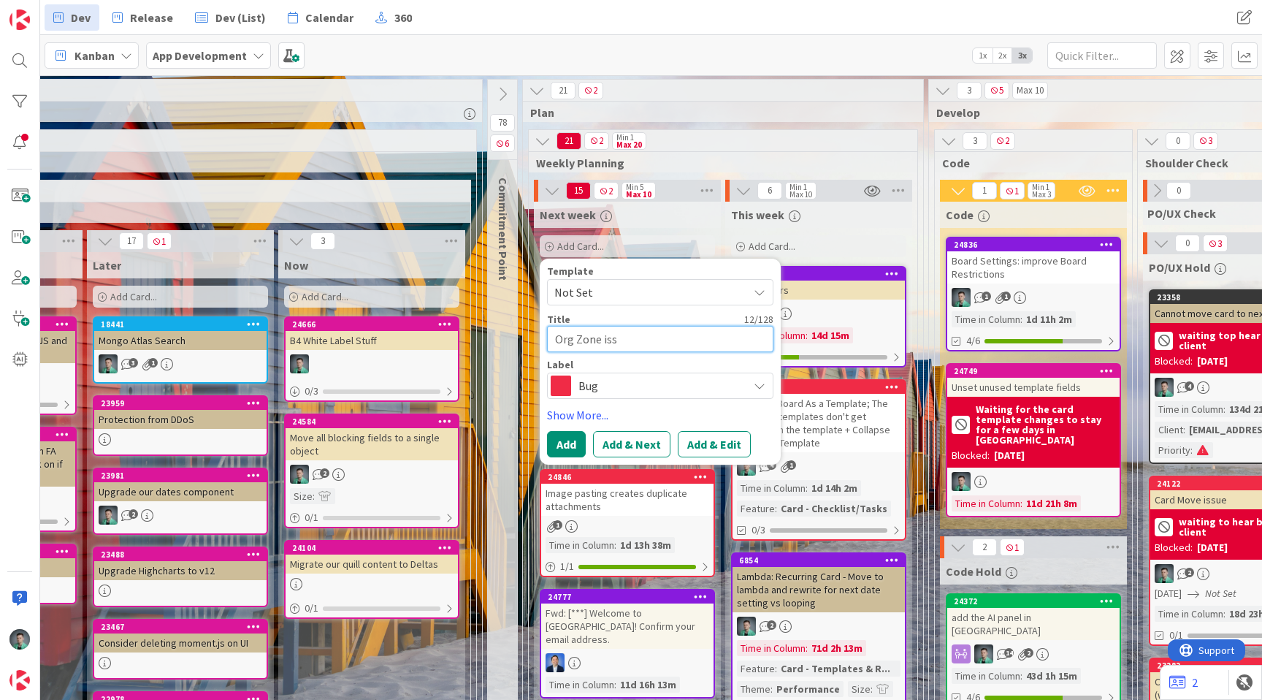
type textarea "Org Zone issu"
type textarea "x"
type textarea "Org Zone issue"
type textarea "x"
type textarea "Org Zone issue"
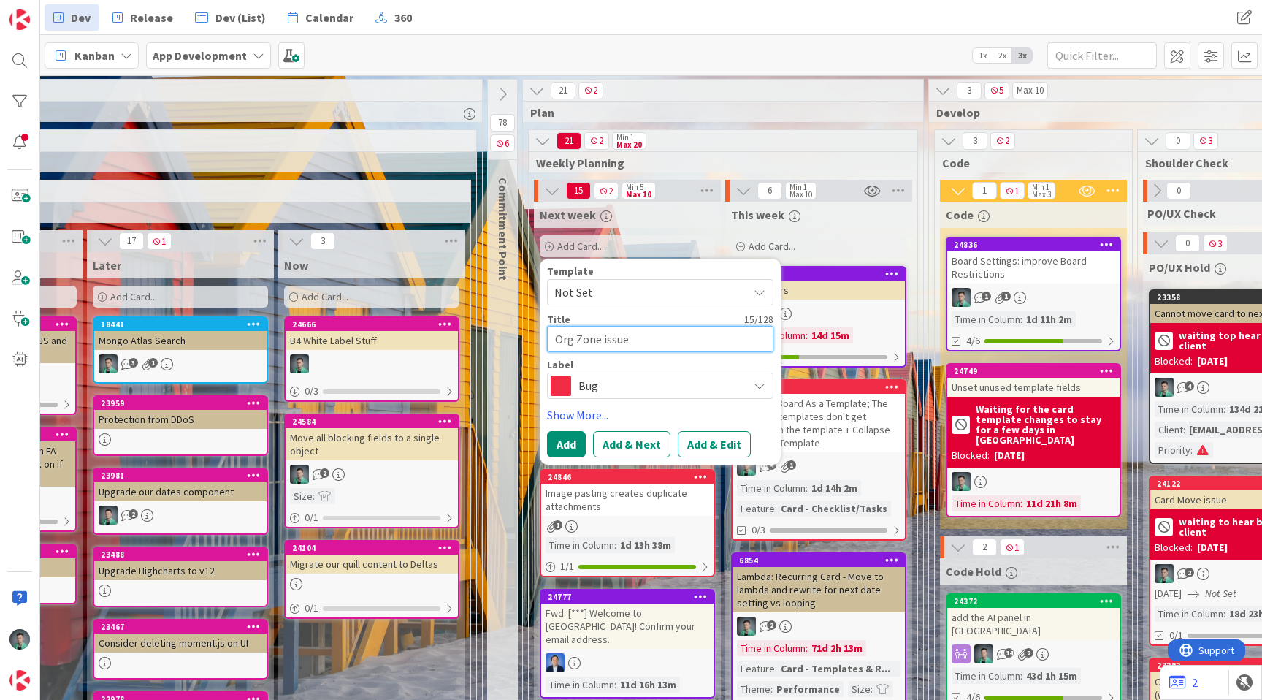
type textarea "x"
type textarea "Org Zone issue -"
type textarea "x"
type textarea "Org Zone issue"
type textarea "x"
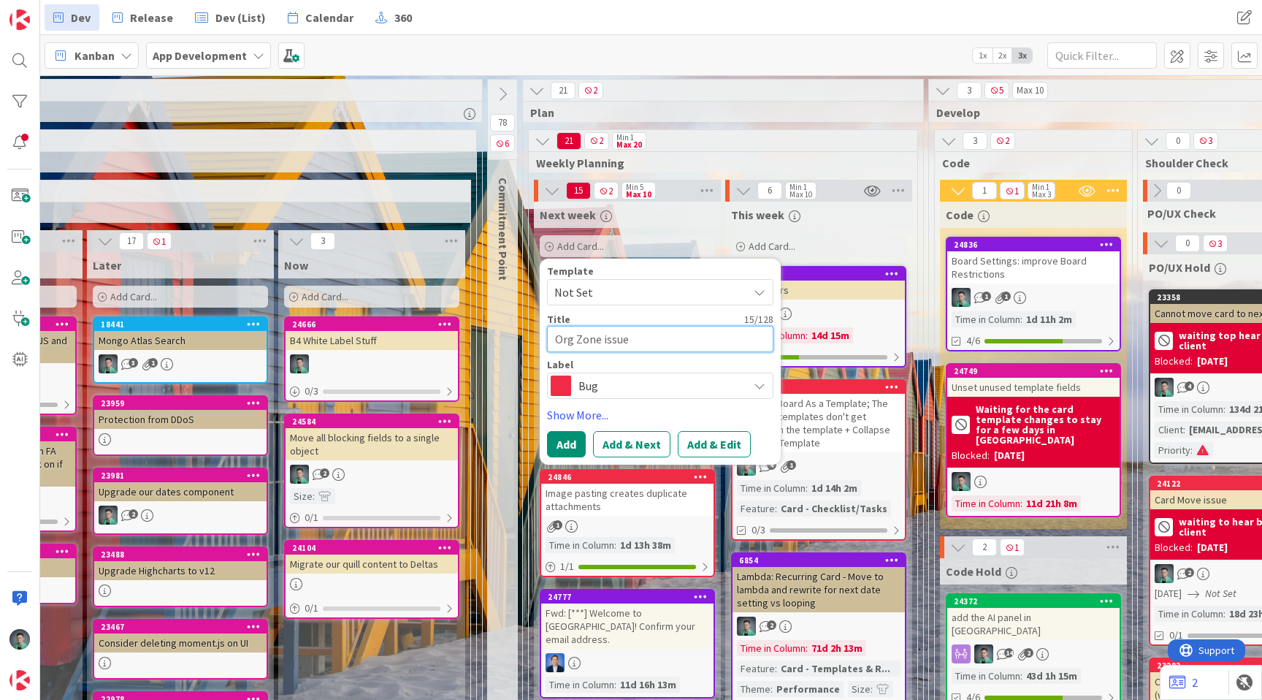
type textarea "Org Zone issue w"
type textarea "x"
type textarea "Org Zone issue wh"
type textarea "x"
type textarea "Org Zone issue whe"
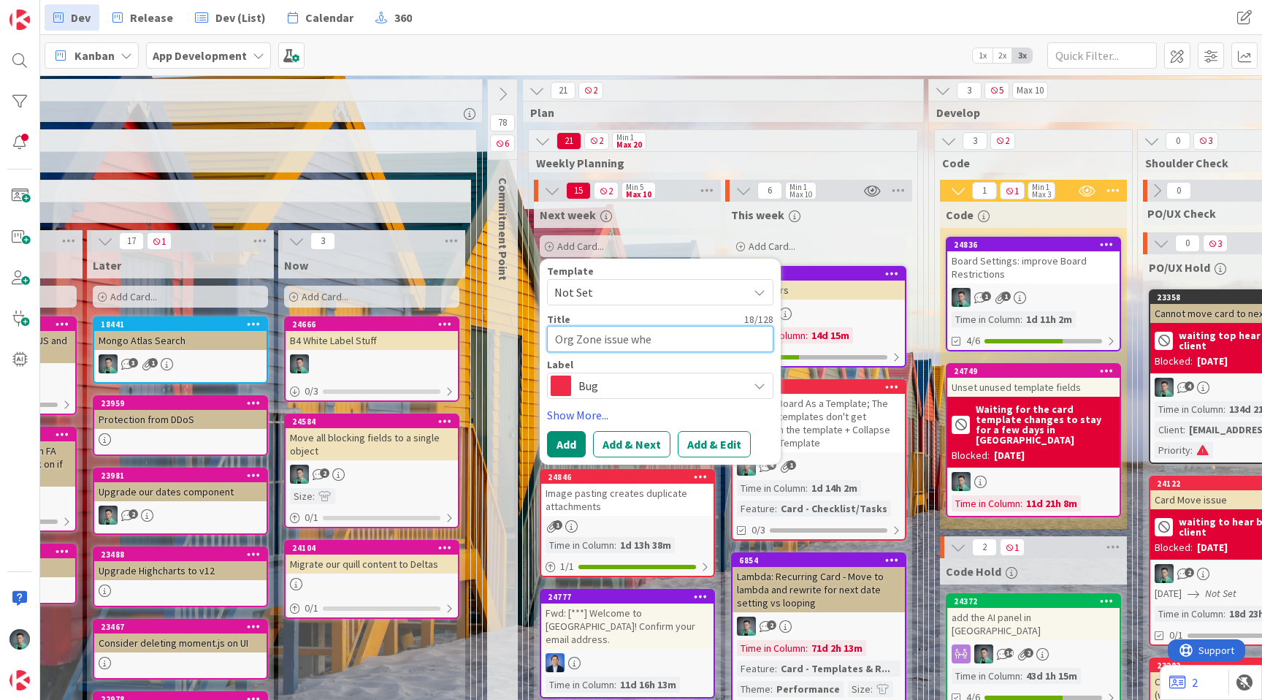
type textarea "x"
type textarea "Org Zone issue when"
type textarea "x"
type textarea "Org Zone issue when"
type textarea "x"
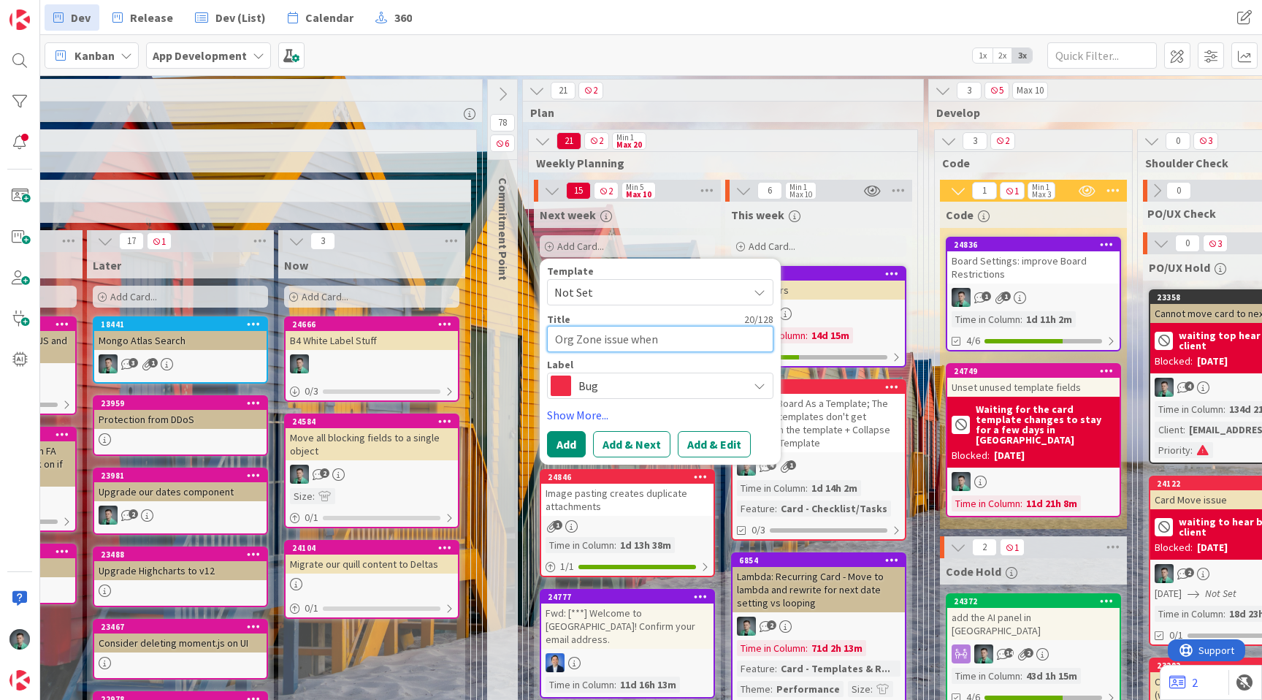
type textarea "Org Zone issue when t"
type textarea "x"
type textarea "Org Zone issue when tr"
type textarea "x"
type textarea "Org Zone issue when try"
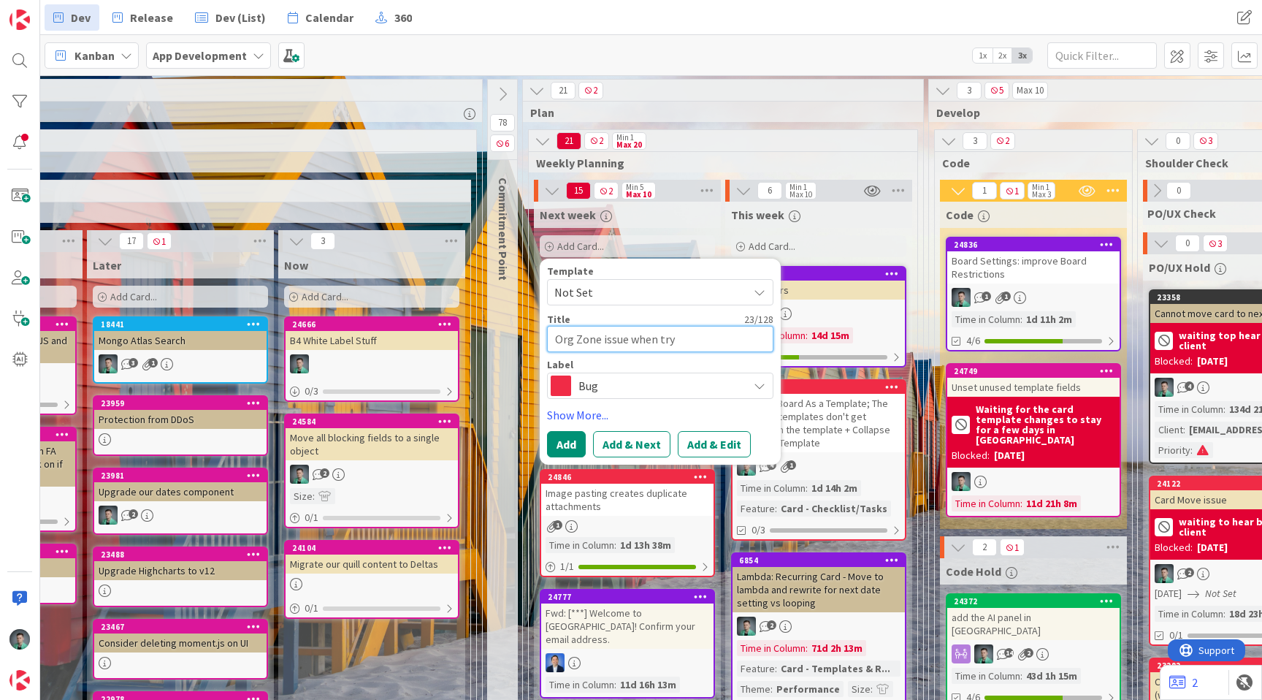
type textarea "x"
type textarea "Org Zone issue when tryi"
type textarea "x"
type textarea "Org Zone issue when tryin"
type textarea "x"
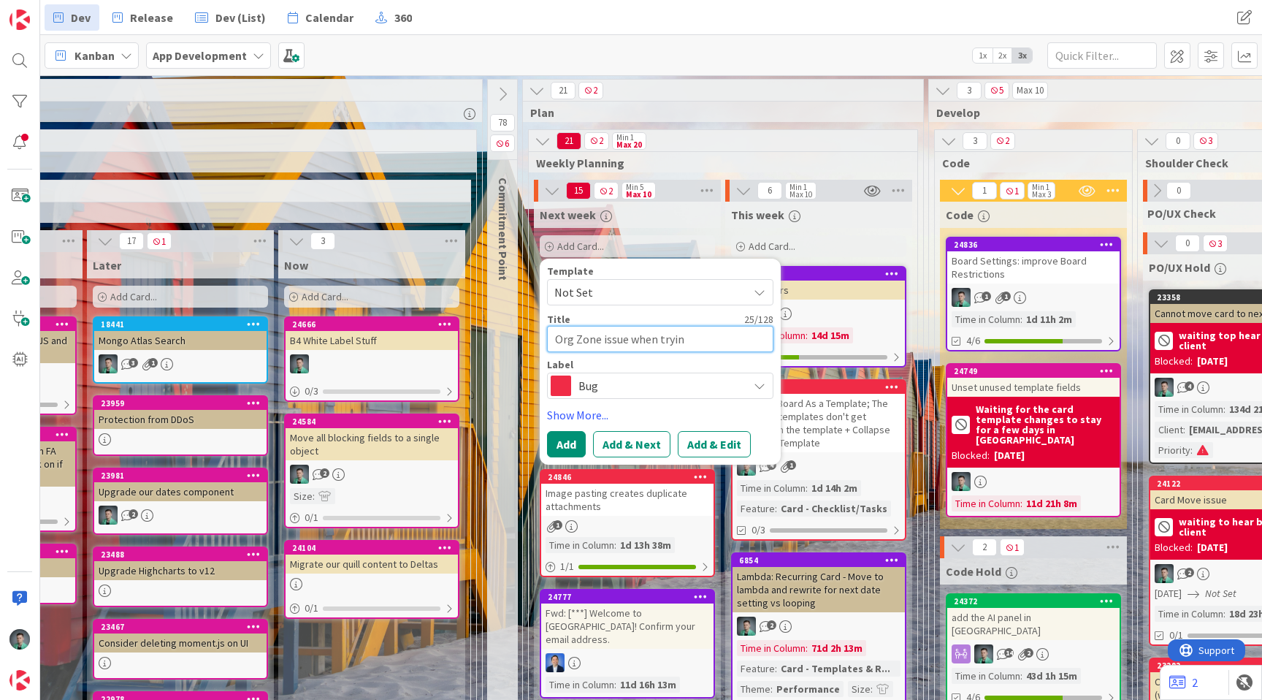
type textarea "Org Zone issue when trying"
type textarea "x"
type textarea "Org Zone issue when trying"
type textarea "x"
type textarea "Org Zone issue when trying t"
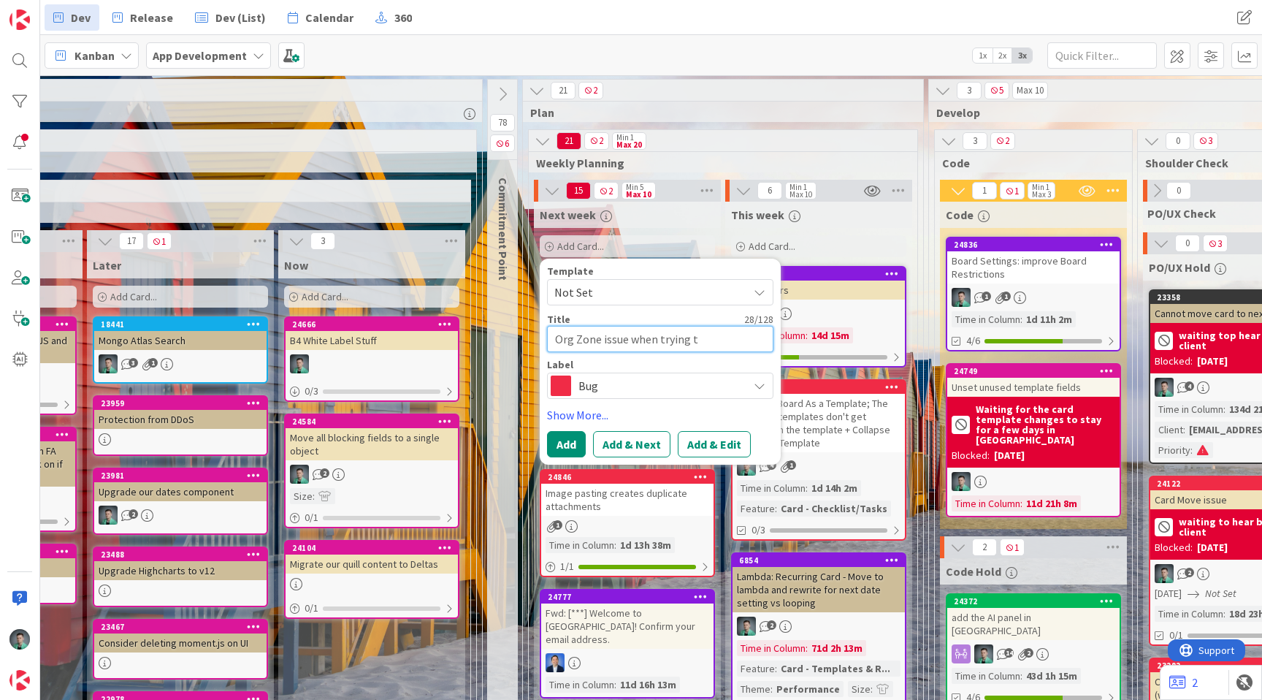
type textarea "x"
type textarea "Org Zone issue when trying to"
type textarea "x"
type textarea "Org Zone issue when trying to"
type textarea "x"
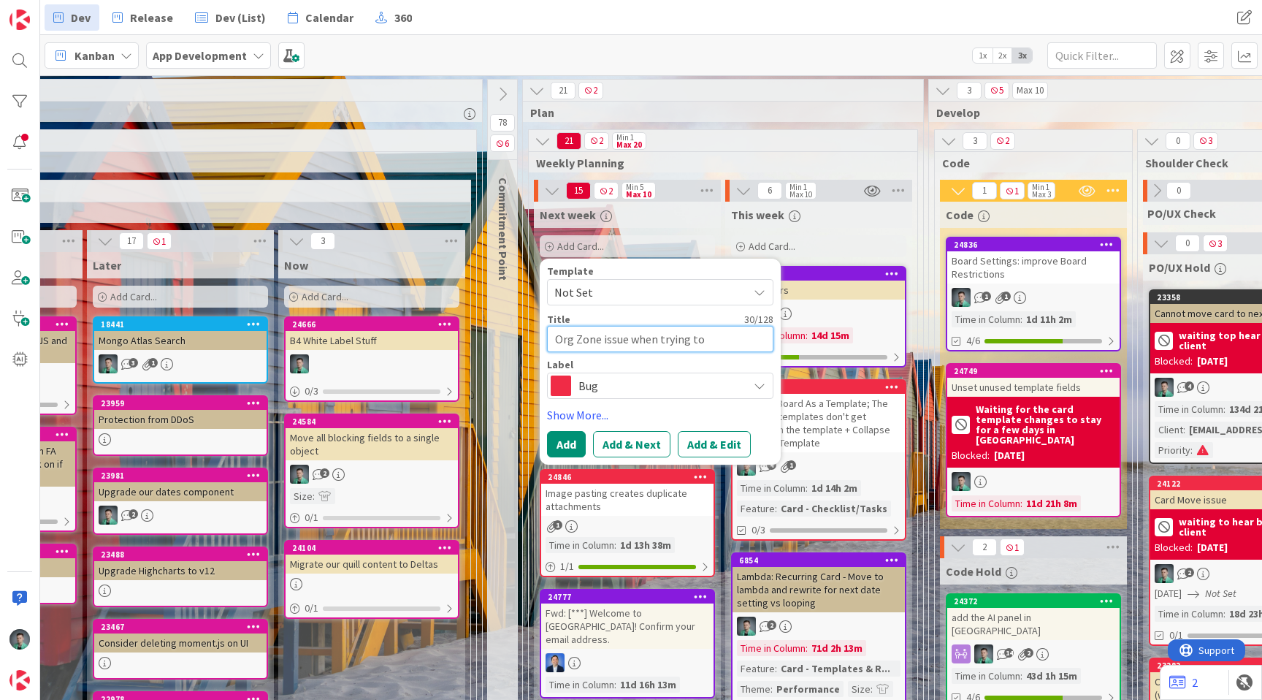
type textarea "Org Zone issue when trying to c"
type textarea "x"
type textarea "Org Zone issue when trying to cl"
type textarea "x"
type textarea "Org Zone issue when trying to cli"
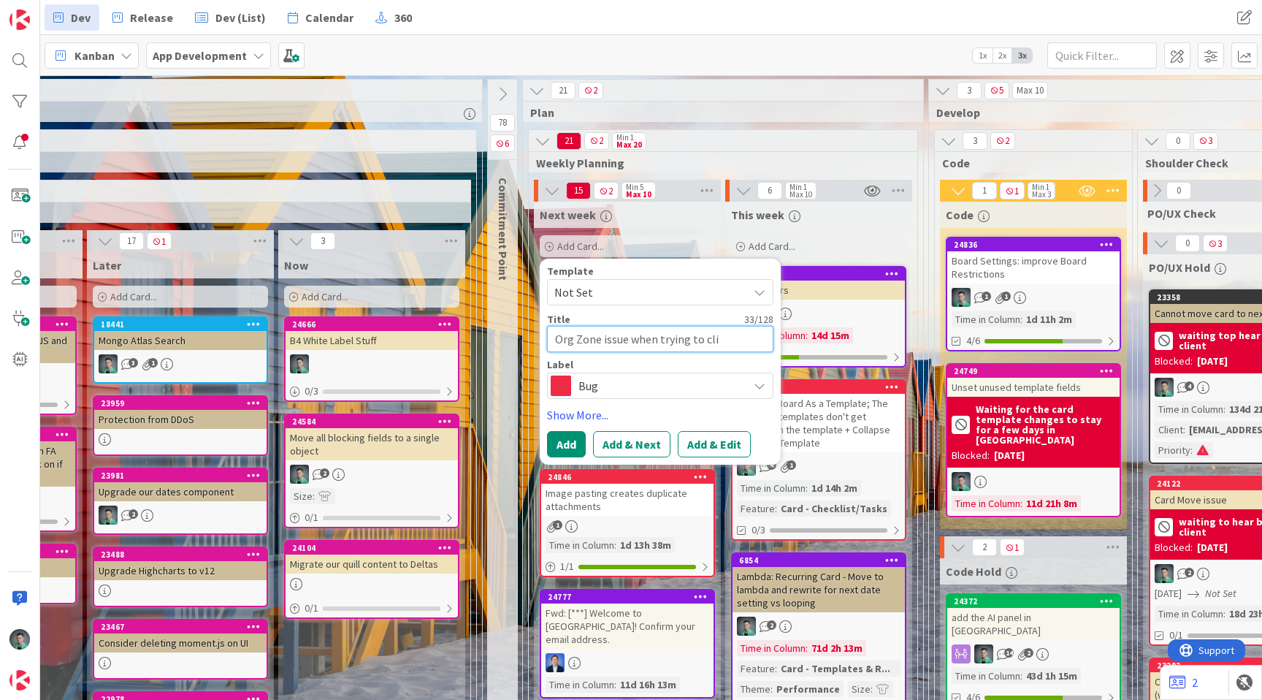
type textarea "x"
type textarea "Org Zone issue when trying to clic"
type textarea "x"
type textarea "Org Zone issue when trying to click"
type textarea "x"
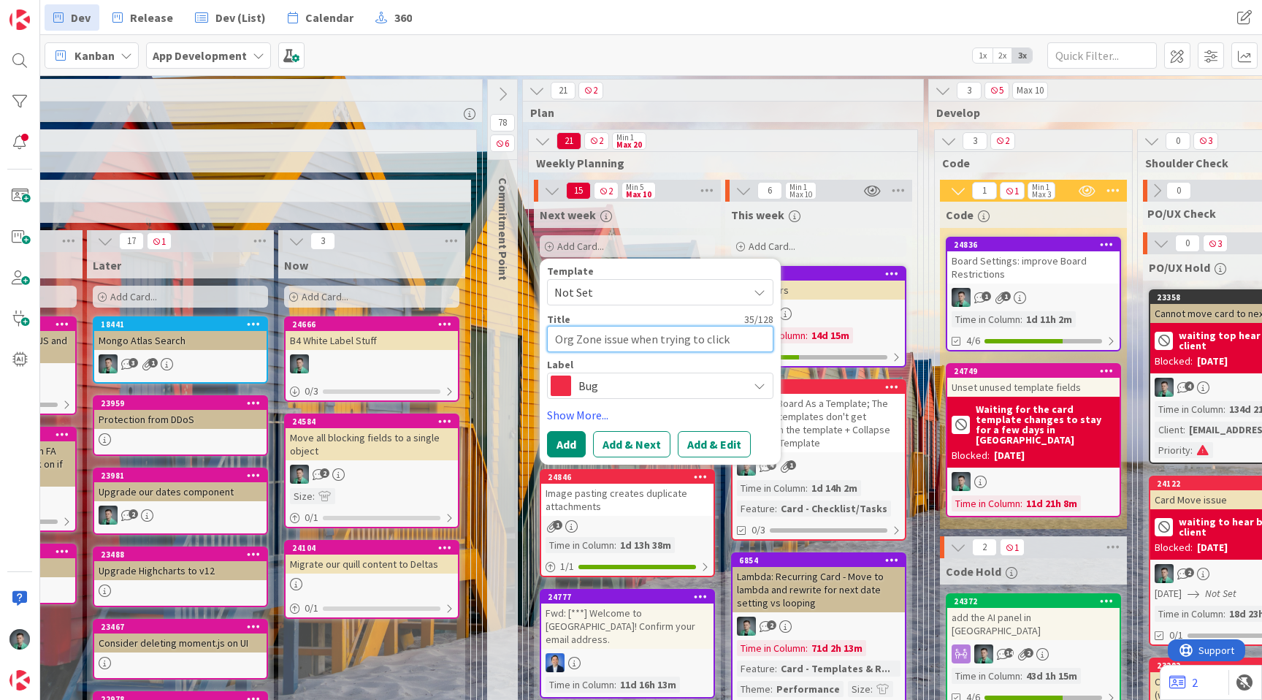
type textarea "Org Zone issue when trying to click"
type textarea "x"
type textarea "Org Zone issue when trying to"
type textarea "x"
type textarea "Org Zone issue when trying to o"
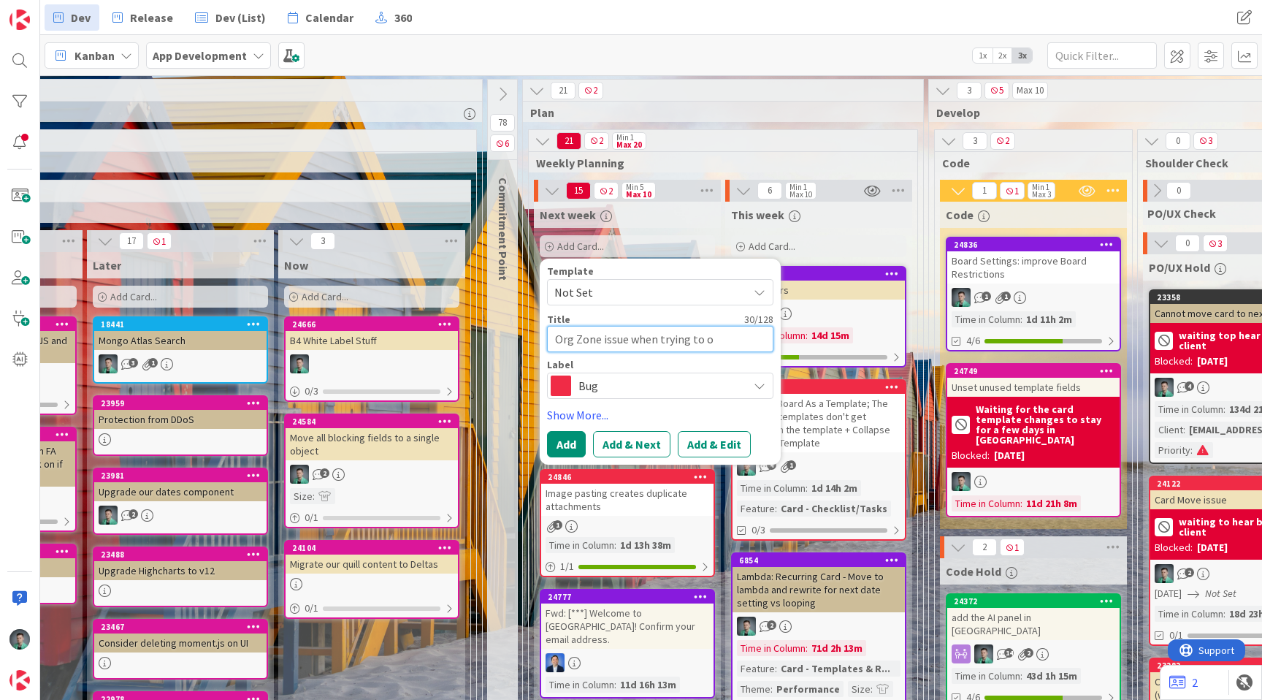
type textarea "x"
type textarea "Org Zone issue when trying to op"
type textarea "x"
type textarea "Org Zone issue when trying to ope"
type textarea "x"
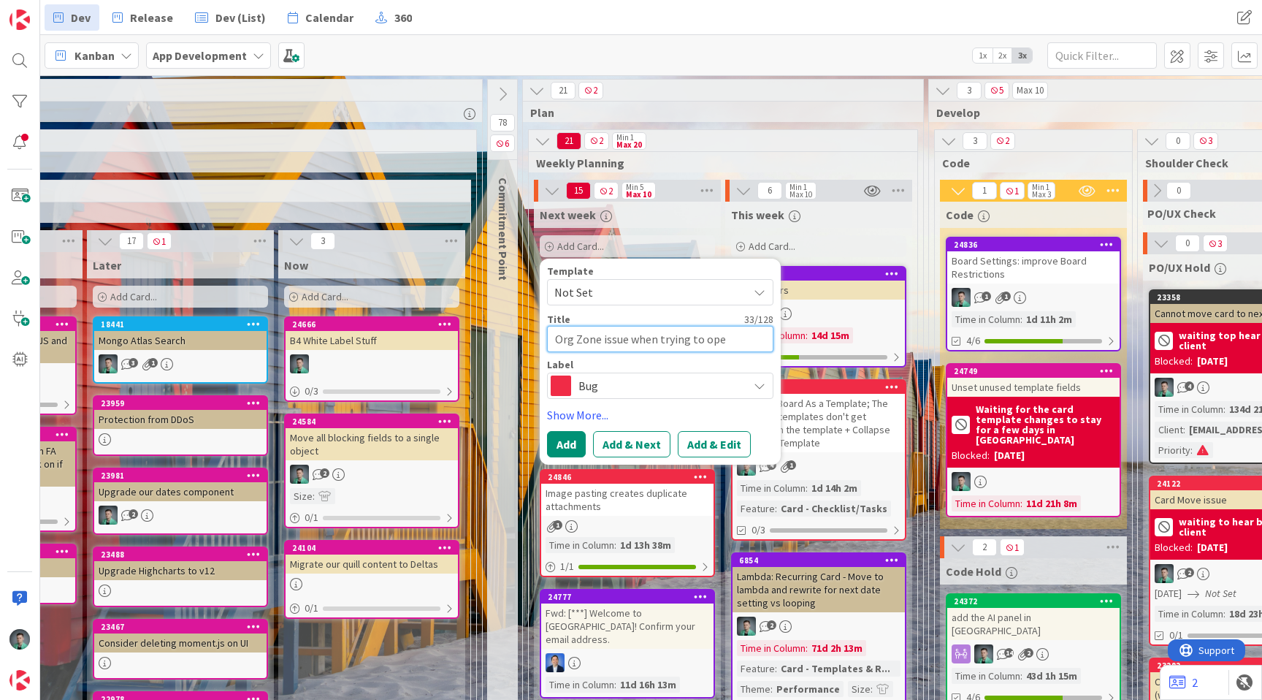
type textarea "Org Zone issue when trying to open"
type textarea "x"
type textarea "Org Zone issue when trying to open"
type textarea "x"
type textarea "Org Zone issue when trying to open b"
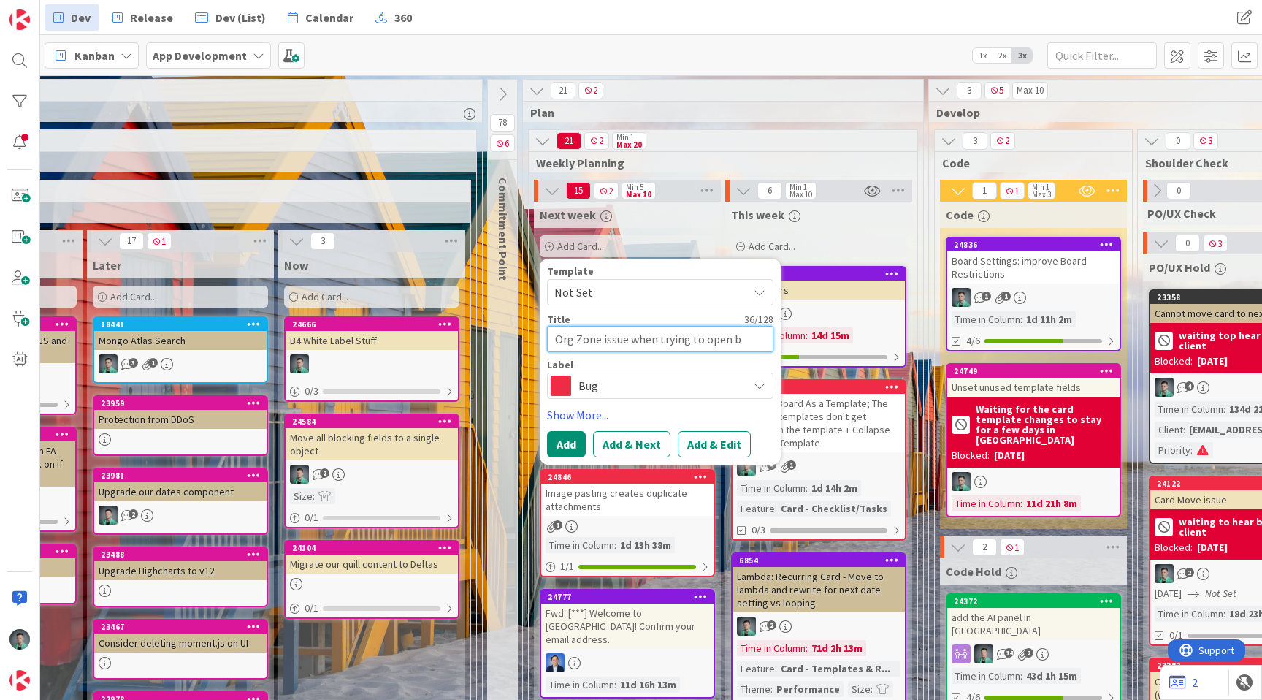
type textarea "x"
type textarea "Org Zone issue when trying to open bo"
type textarea "x"
type textarea "Org Zone issue when trying to open boa"
type textarea "x"
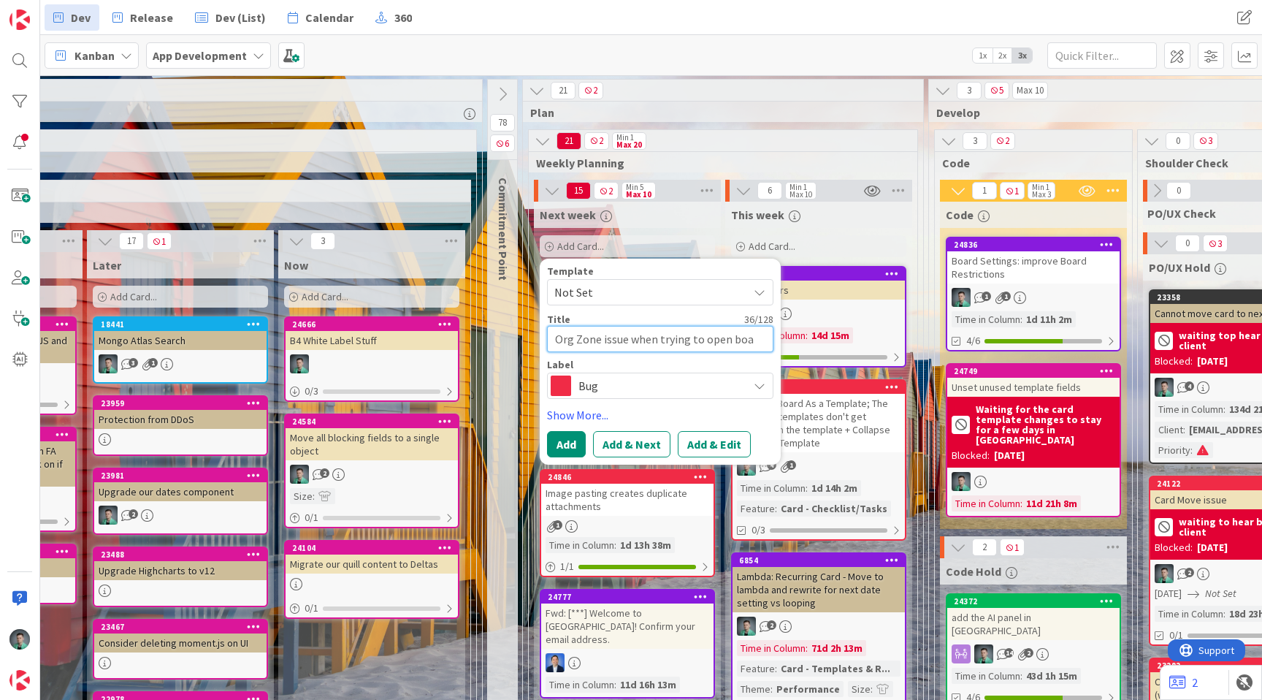
type textarea "Org Zone issue when trying to open boar"
type textarea "x"
type textarea "Org Zone issue when trying to open board"
type textarea "x"
type textarea "Org Zone issue when trying to open boards"
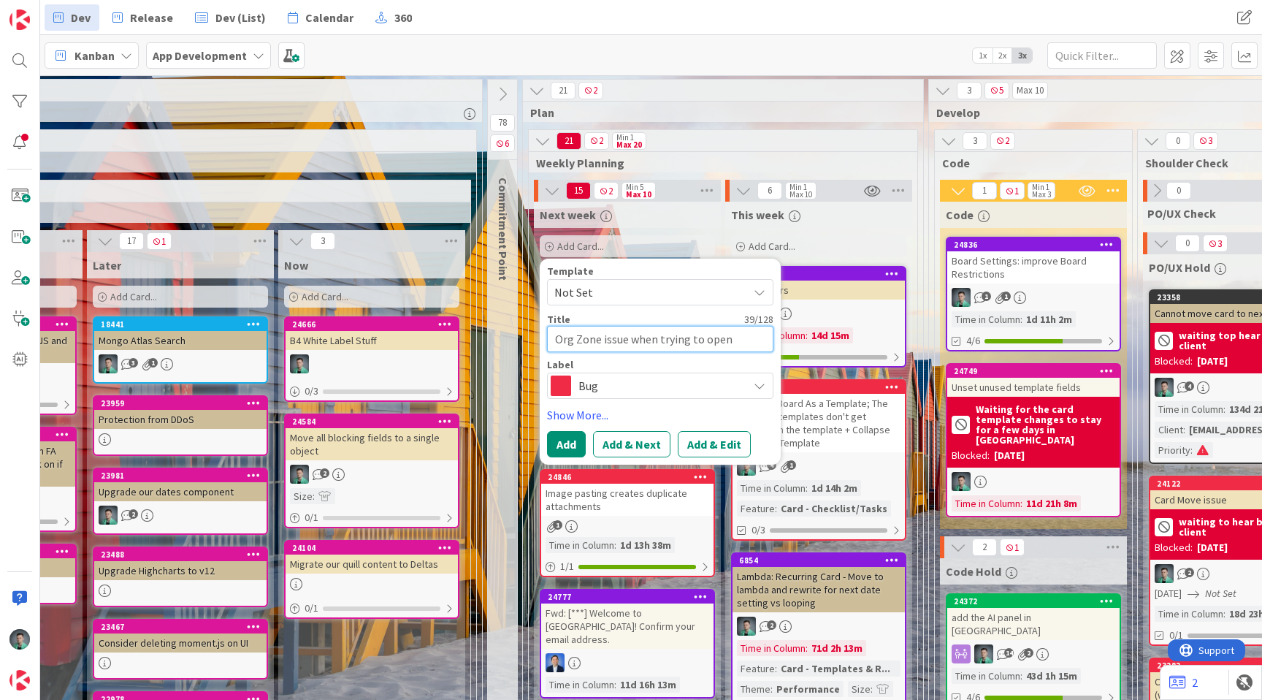
type textarea "x"
type textarea "Org Zone issue when trying to open boards"
type textarea "x"
type textarea "Org Zone issue when trying to open boards w"
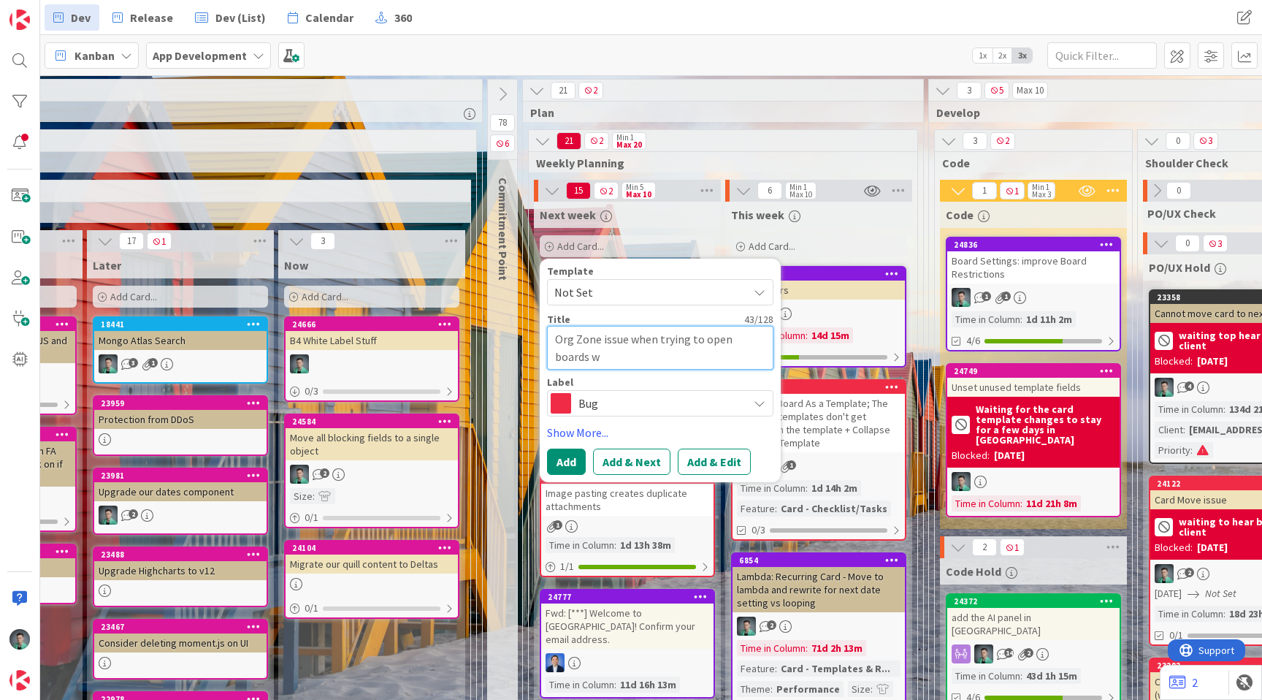
type textarea "x"
type textarea "Org Zone issue when trying to open boards wi"
type textarea "x"
type textarea "Org Zone issue when trying to open boards wit"
type textarea "x"
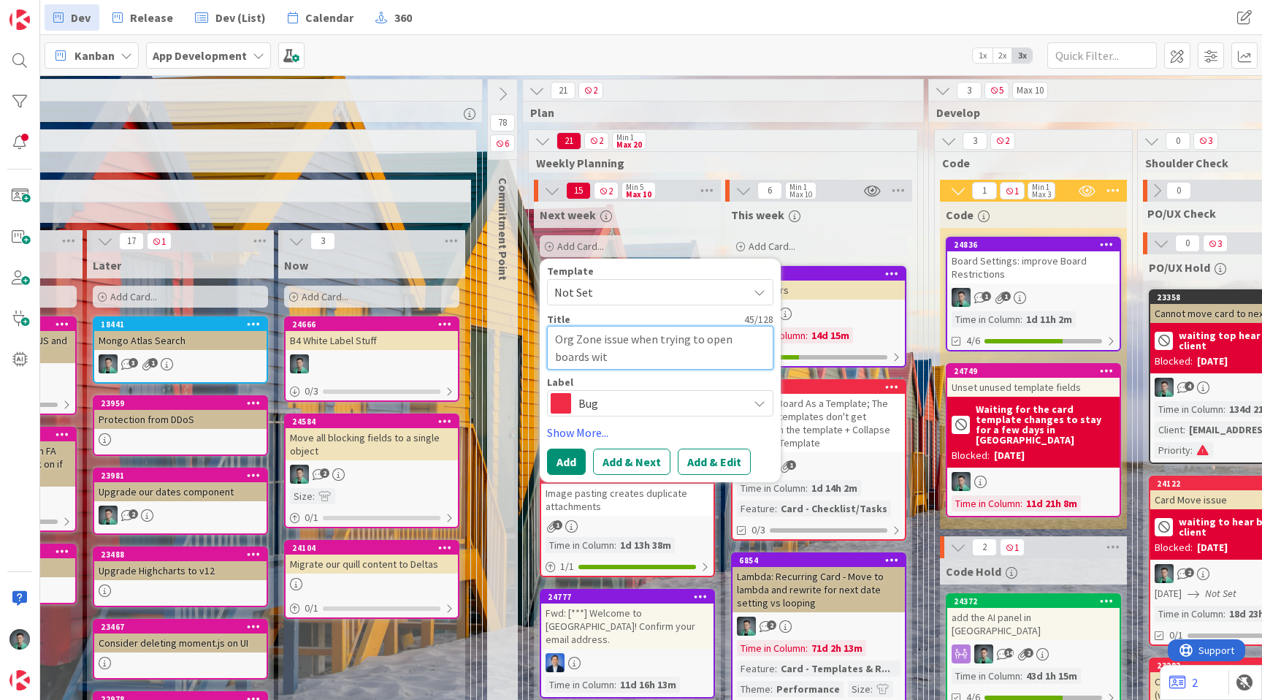
type textarea "Org Zone issue when trying to open boards with"
type textarea "x"
type textarea "Org Zone issue when trying to open boards with"
type textarea "x"
type textarea "Org Zone issue when trying to open boards with n"
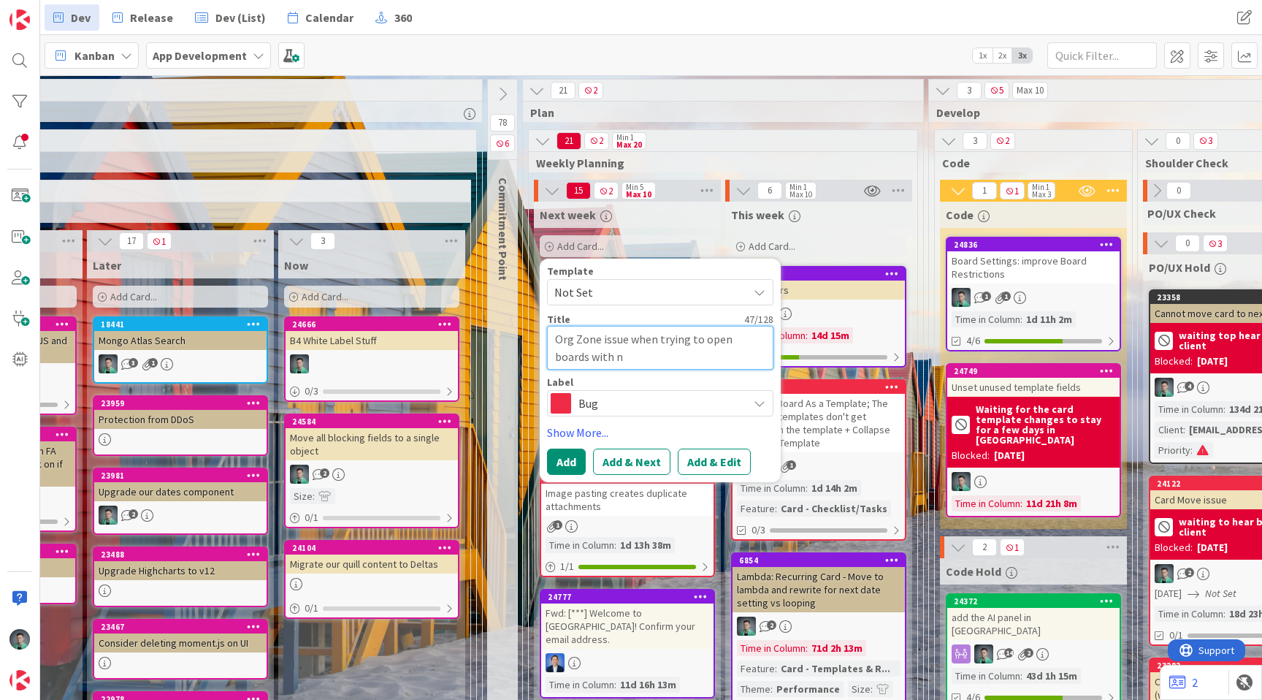
type textarea "x"
type textarea "Org Zone issue when trying to open boards with no"
type textarea "x"
type textarea "Org Zone issue when trying to open boards with no"
type textarea "x"
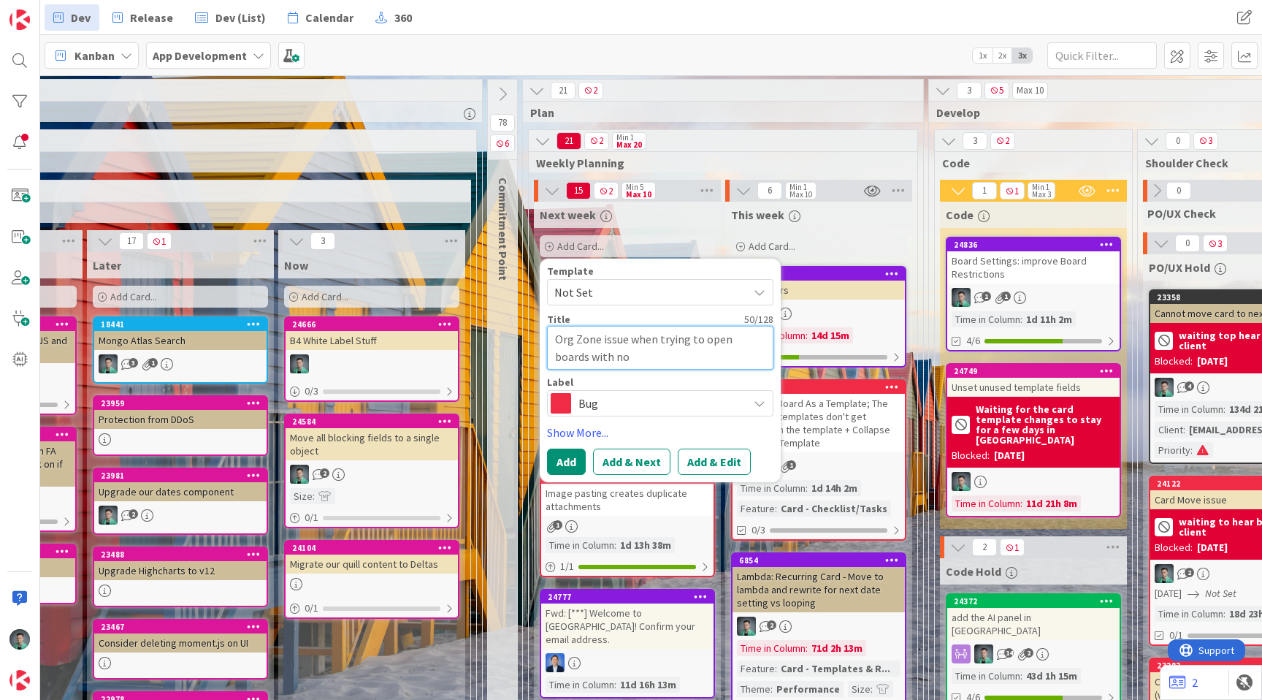
type textarea "Org Zone issue when trying to open boards with no a"
type textarea "x"
type textarea "Org Zone issue when trying to open boards with no ac"
type textarea "x"
type textarea "Org Zone issue when trying to open boards with no acc"
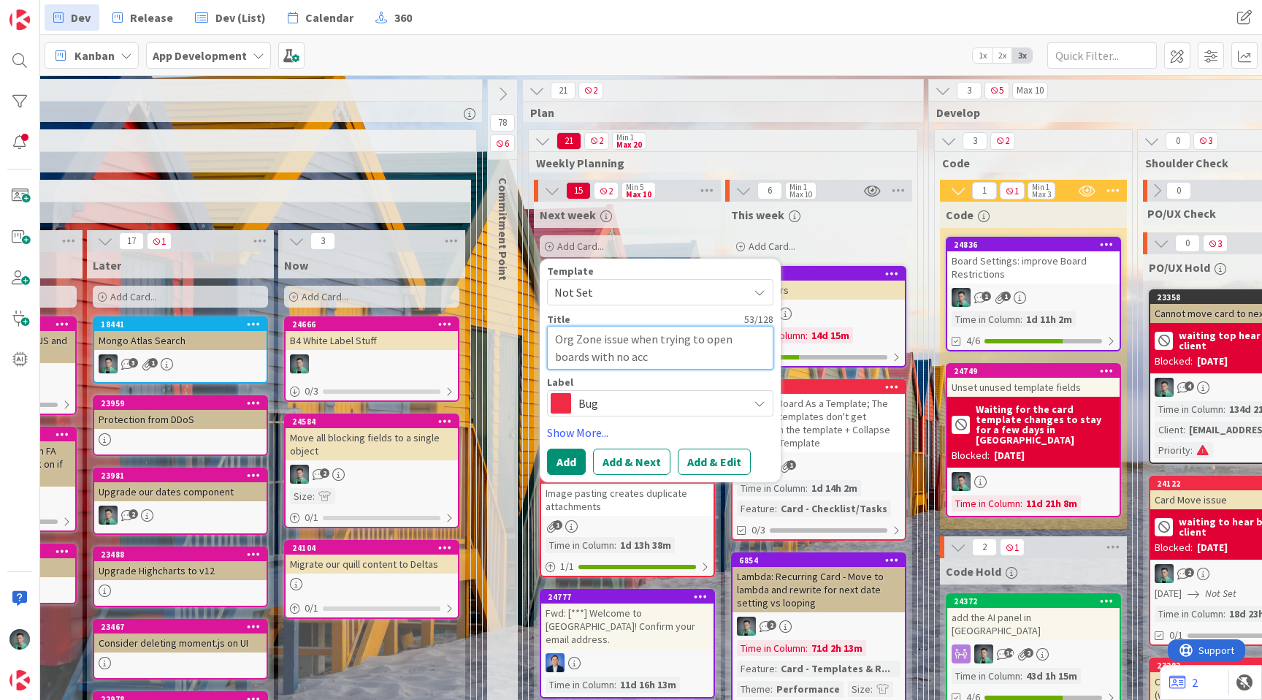
type textarea "x"
type textarea "Org Zone issue when trying to open boards with no acce"
type textarea "x"
type textarea "Org Zone issue when trying to open boards with no acces"
type textarea "x"
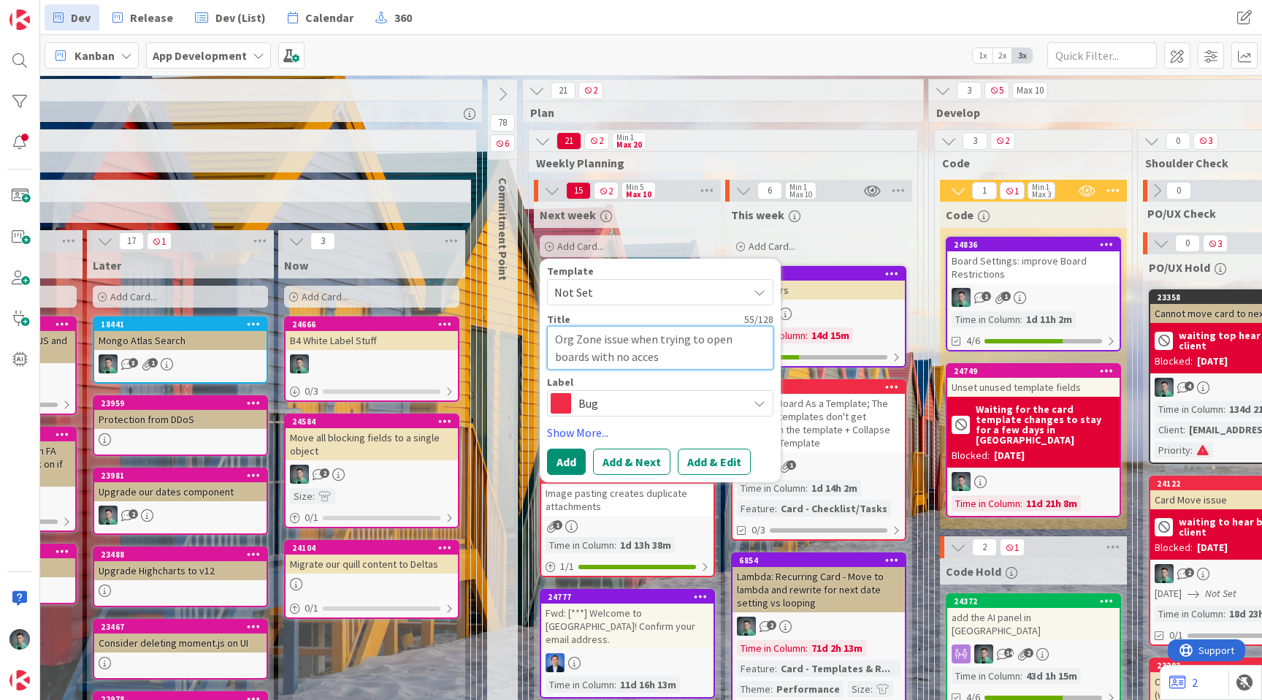
type textarea "Org Zone issue when trying to open boards with no access"
type textarea "x"
type textarea "Org Zone issue when trying to open boards with no access"
click at [561, 467] on button "Add" at bounding box center [566, 461] width 39 height 26
type textarea "x"
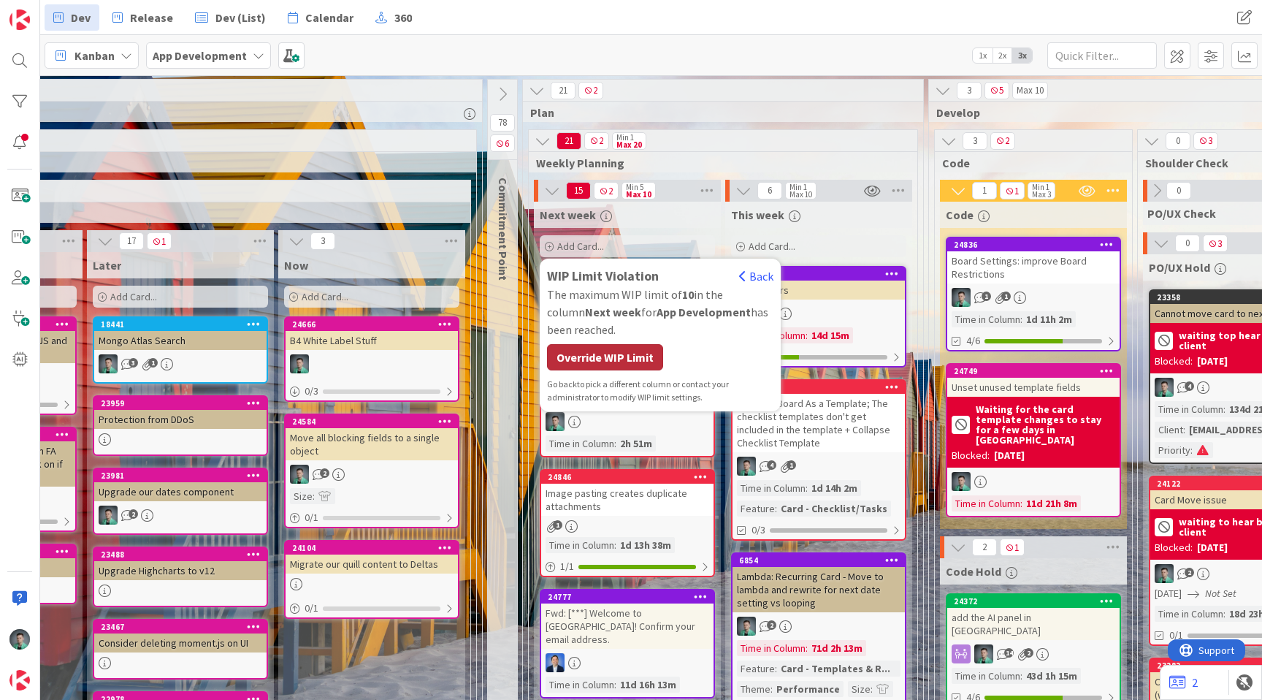
click at [636, 349] on div "Override WIP Limit" at bounding box center [605, 357] width 116 height 26
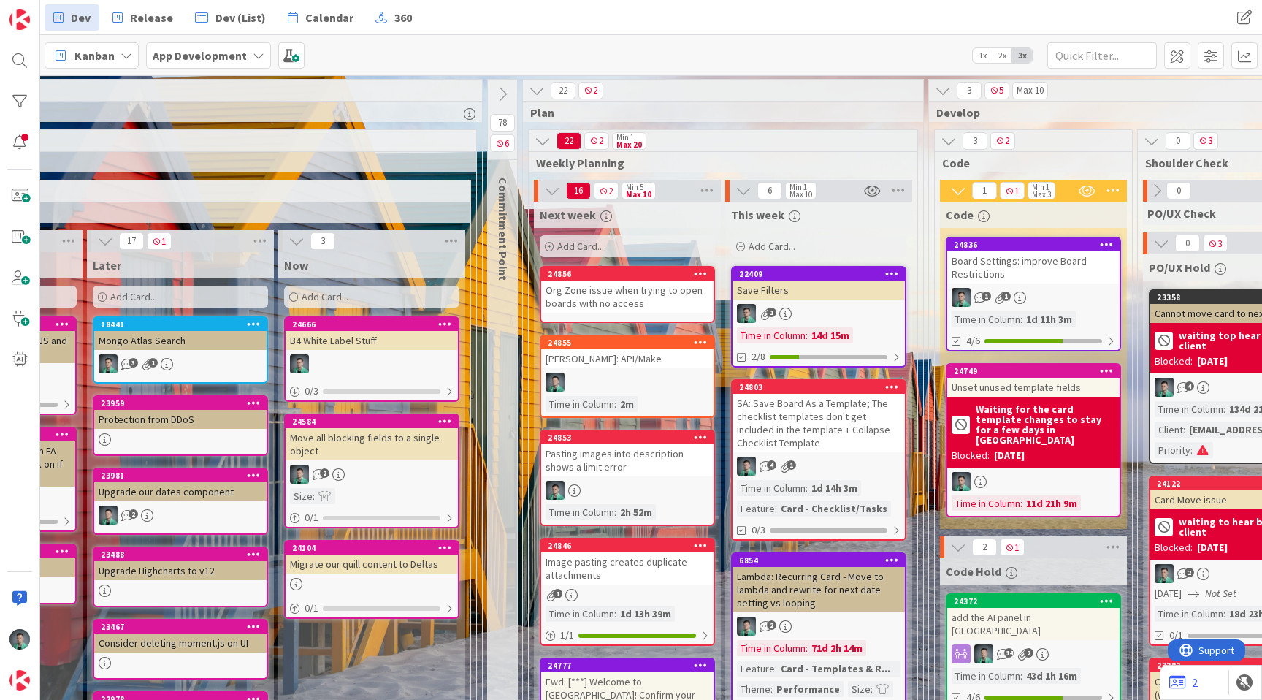
click at [704, 272] on icon at bounding box center [701, 273] width 14 height 10
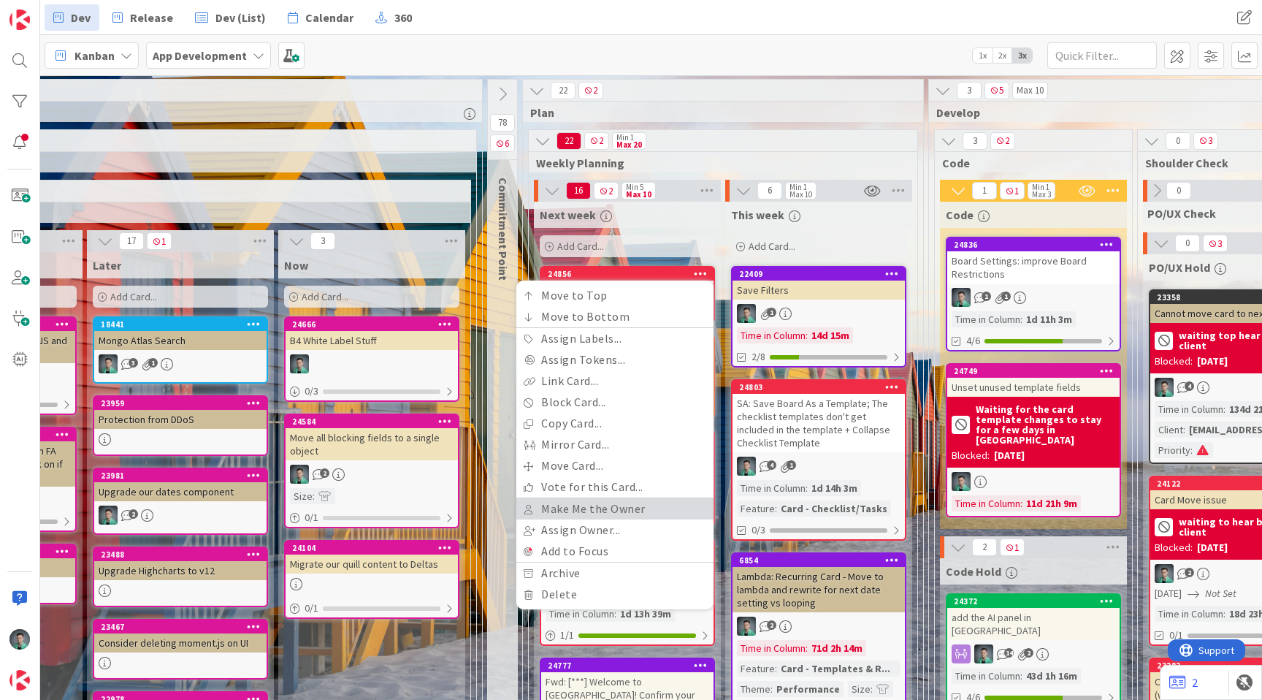
click at [593, 506] on link "Make Me the Owner" at bounding box center [614, 508] width 197 height 21
